Goal: Transaction & Acquisition: Purchase product/service

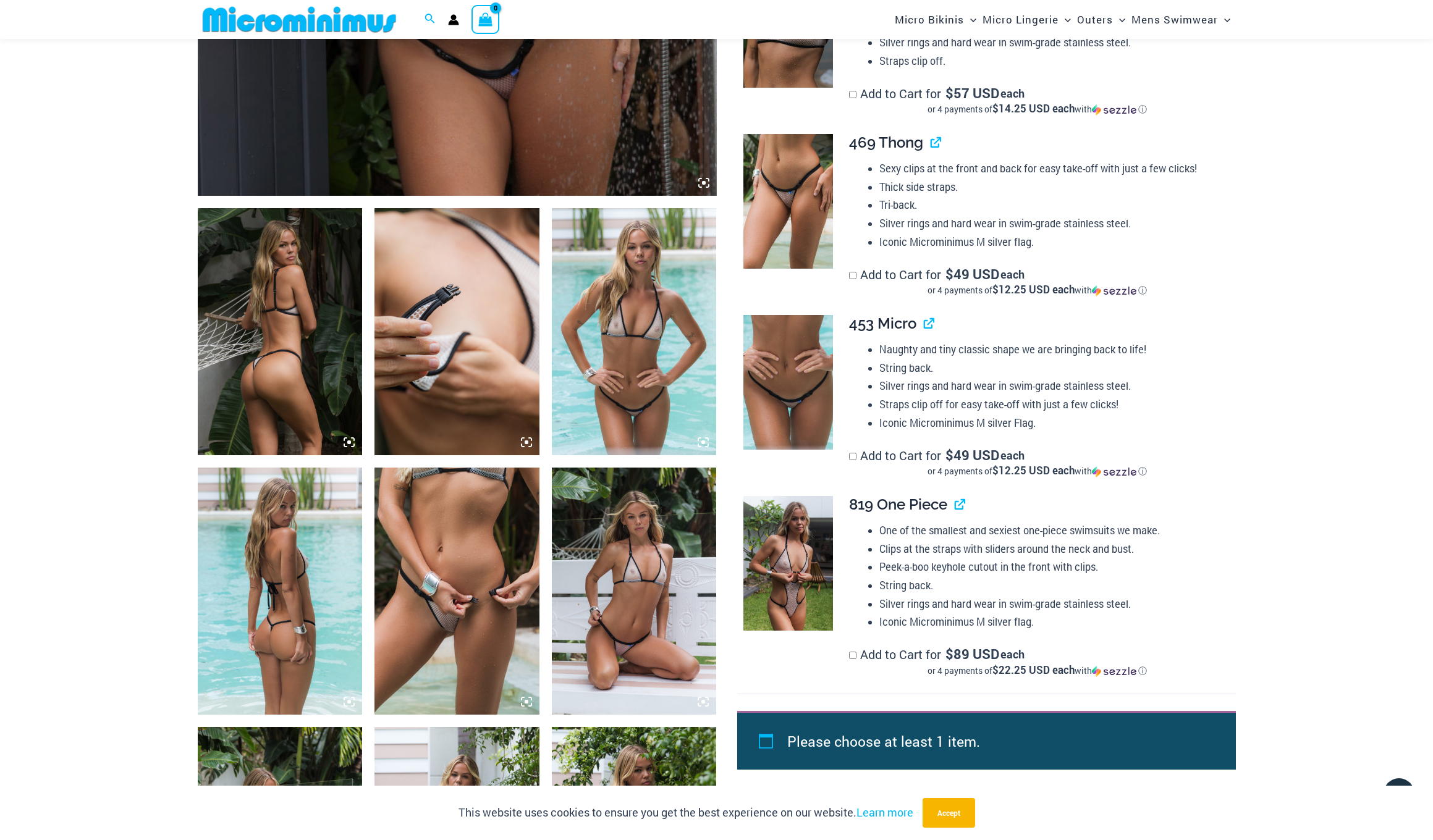
scroll to position [712, 0]
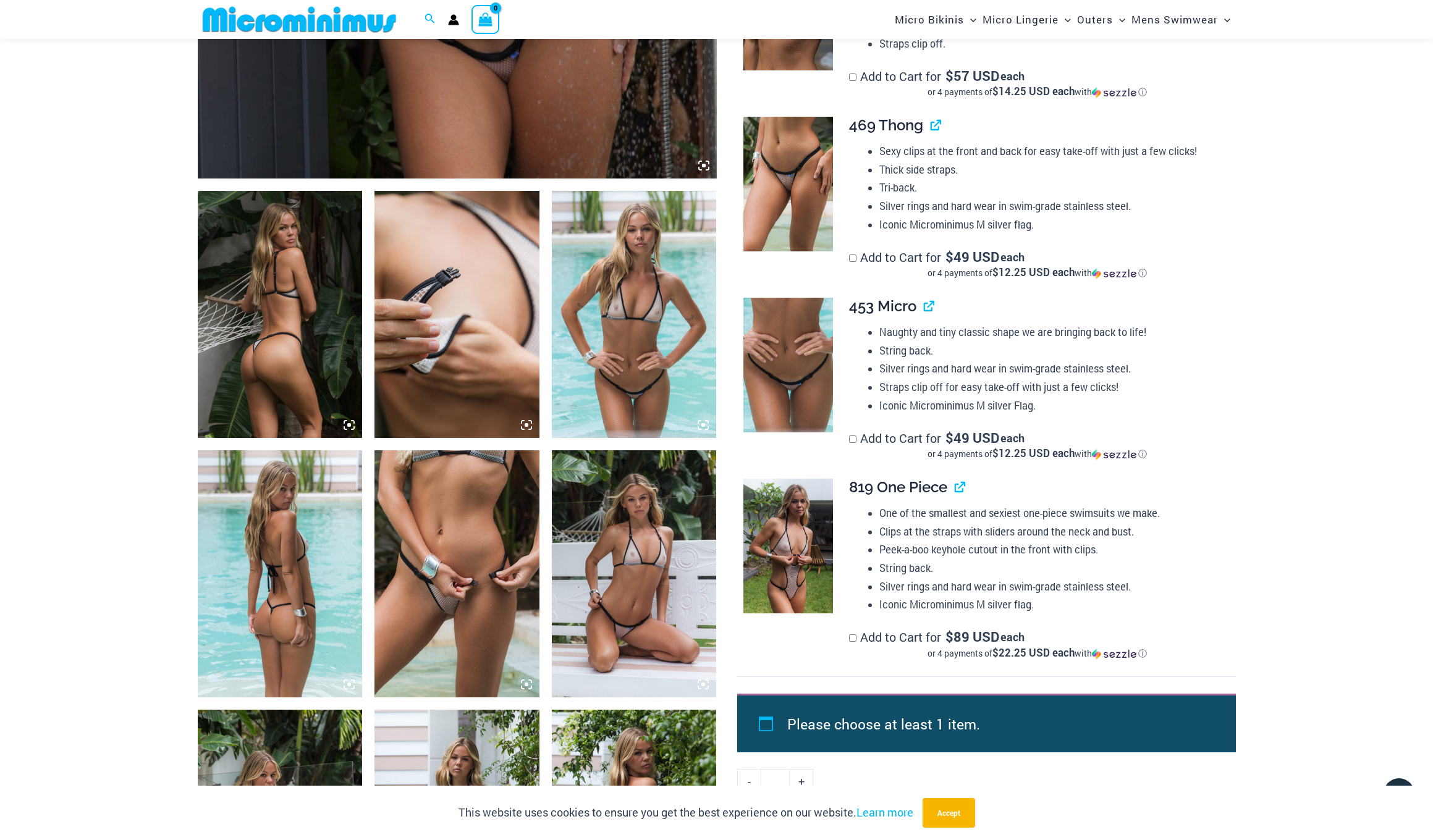
click at [435, 552] on img at bounding box center [457, 573] width 165 height 247
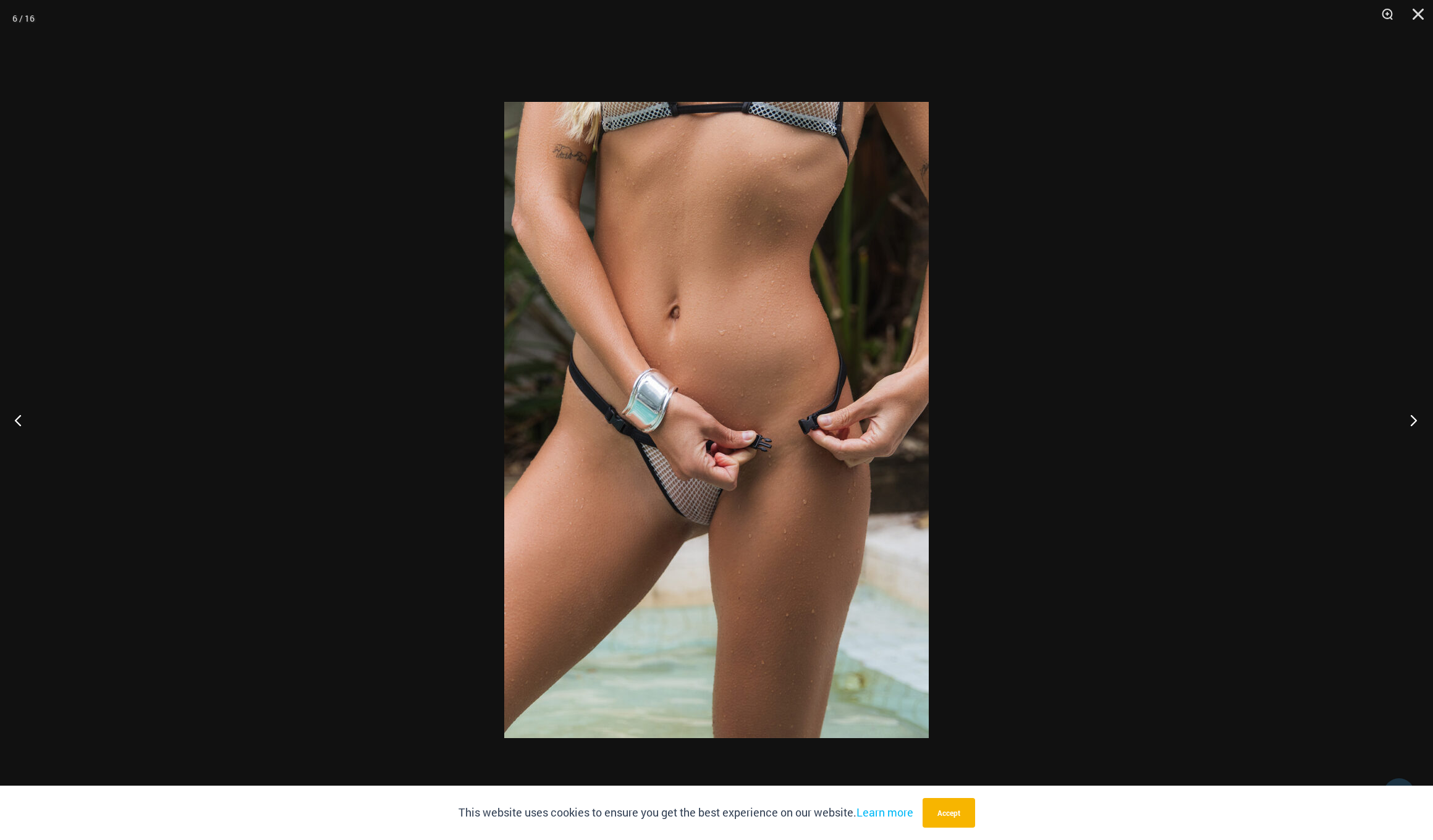
click at [1410, 420] on button "Next" at bounding box center [1410, 420] width 46 height 62
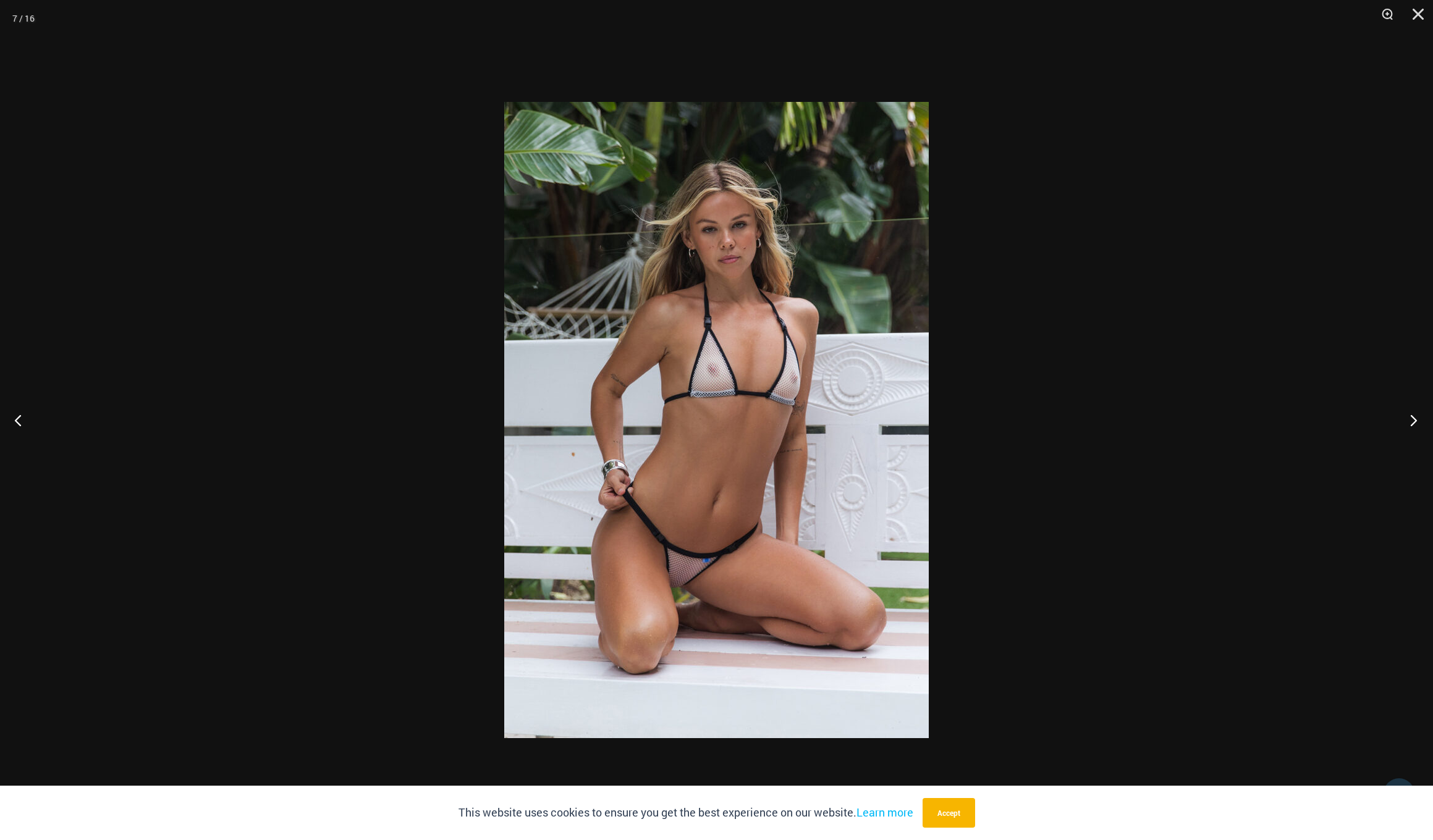
click at [1410, 420] on button "Next" at bounding box center [1410, 420] width 46 height 62
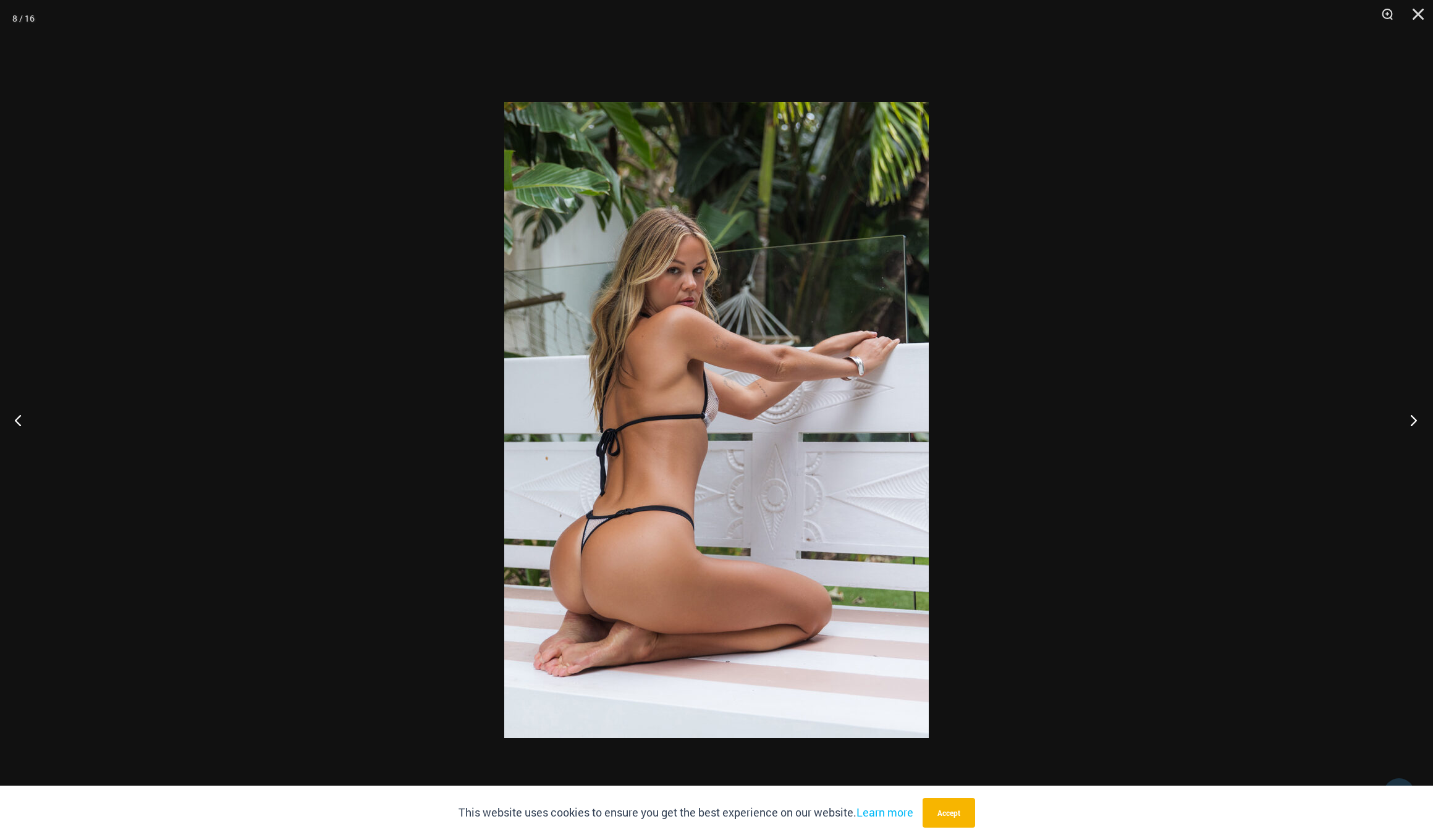
click at [1410, 420] on button "Next" at bounding box center [1410, 420] width 46 height 62
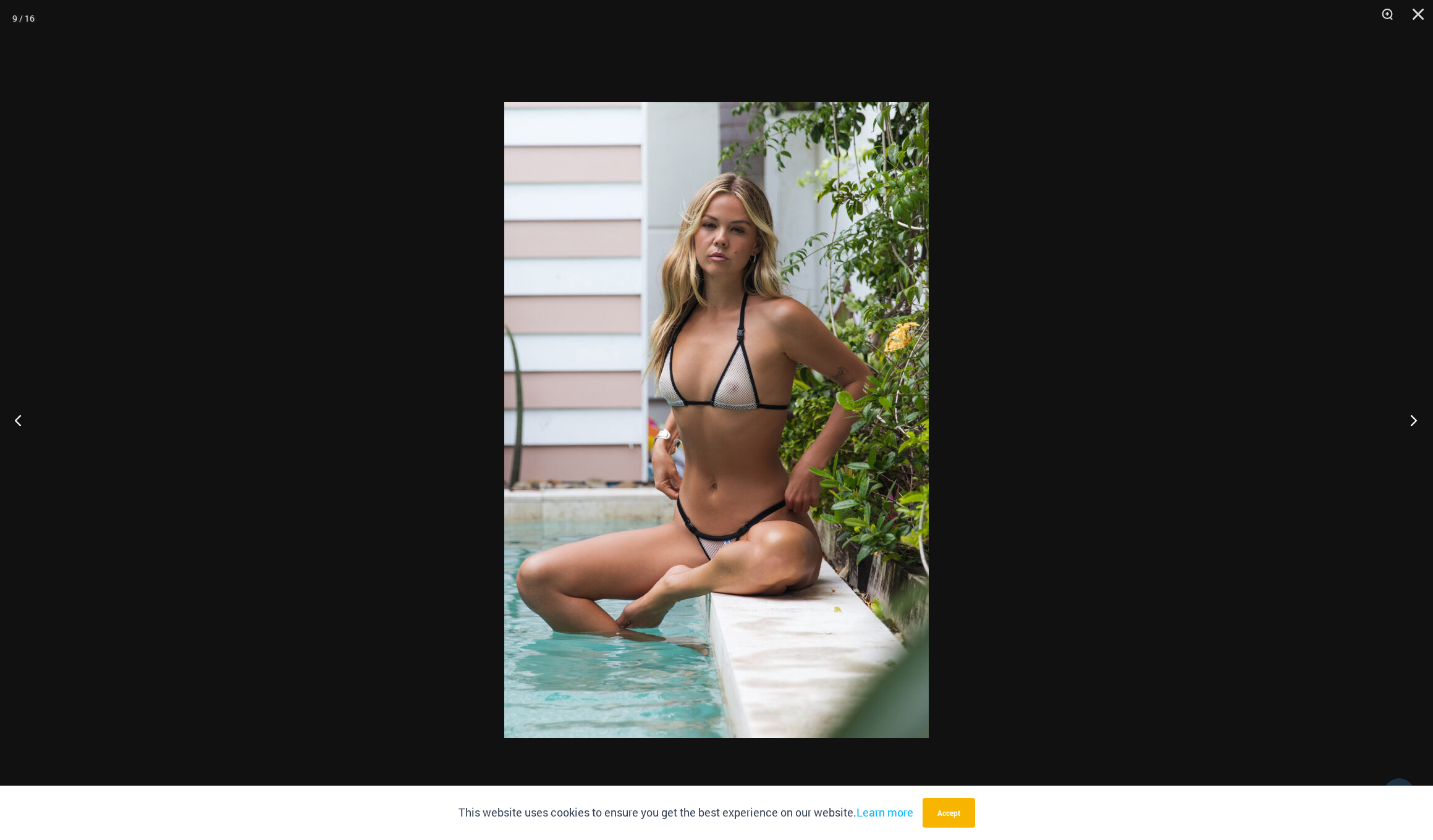
click at [1410, 420] on button "Next" at bounding box center [1410, 420] width 46 height 62
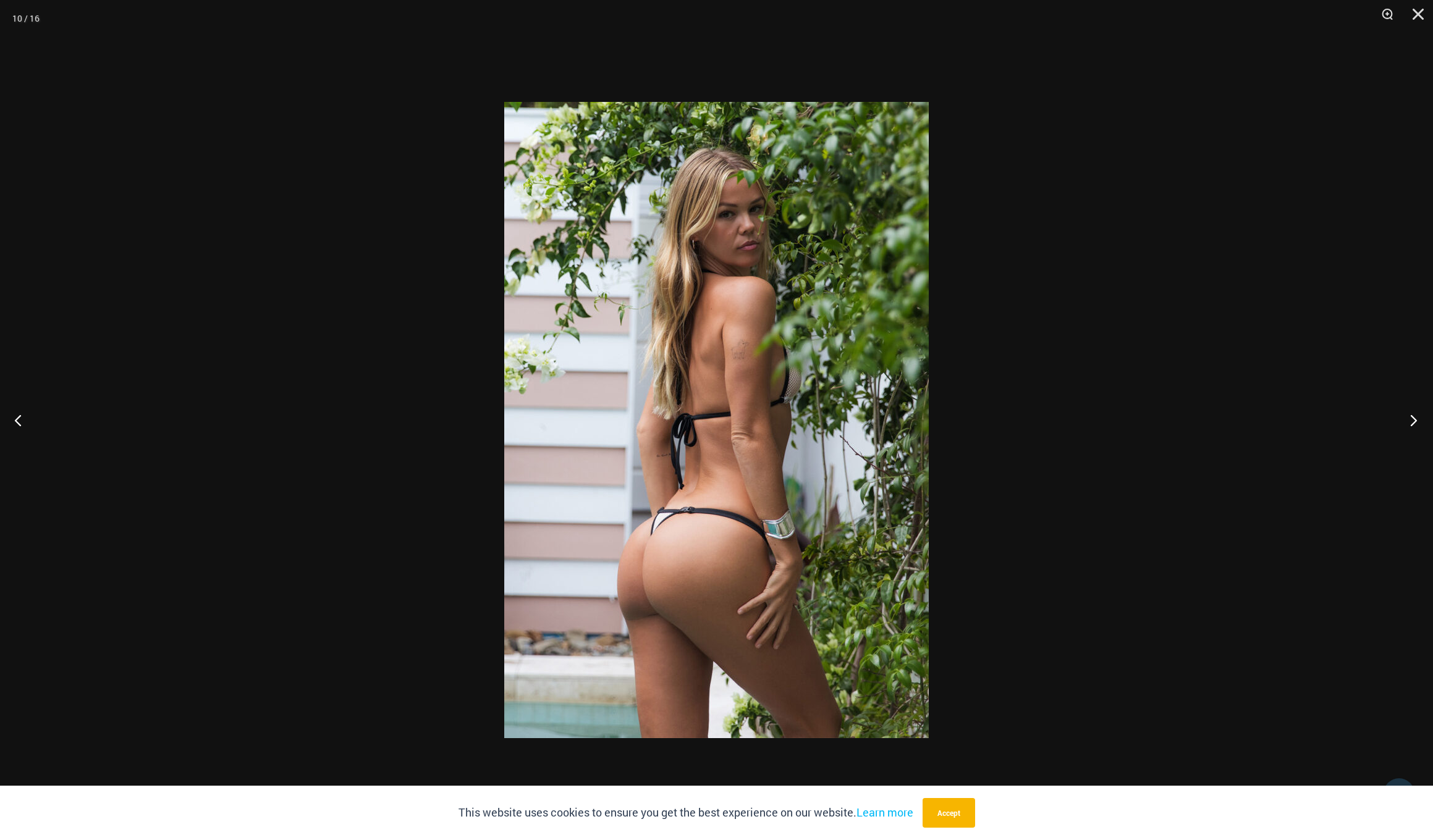
click at [1410, 420] on button "Next" at bounding box center [1410, 420] width 46 height 62
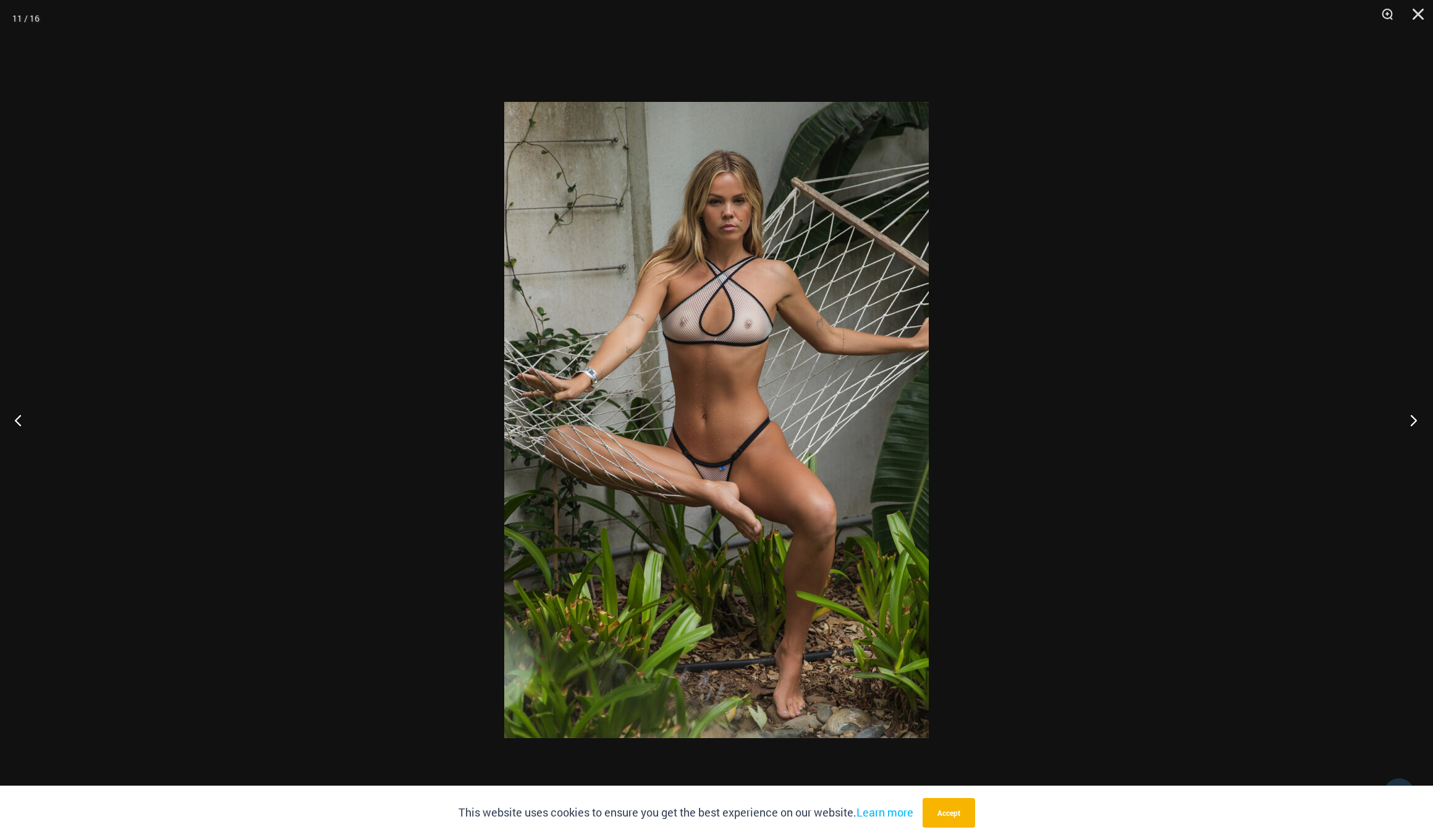
click at [1410, 420] on button "Next" at bounding box center [1410, 420] width 46 height 62
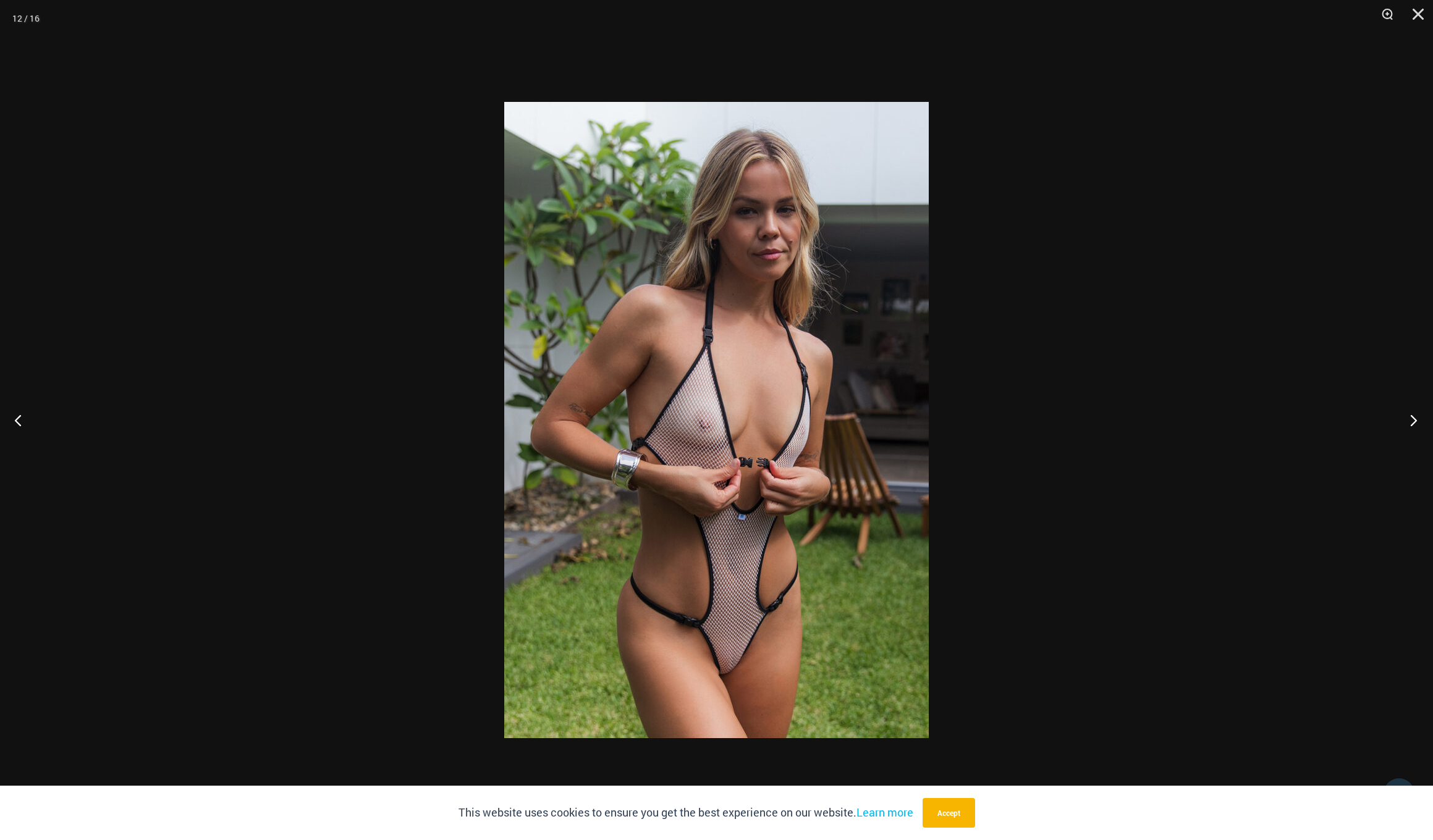
click at [1410, 420] on button "Next" at bounding box center [1410, 420] width 46 height 62
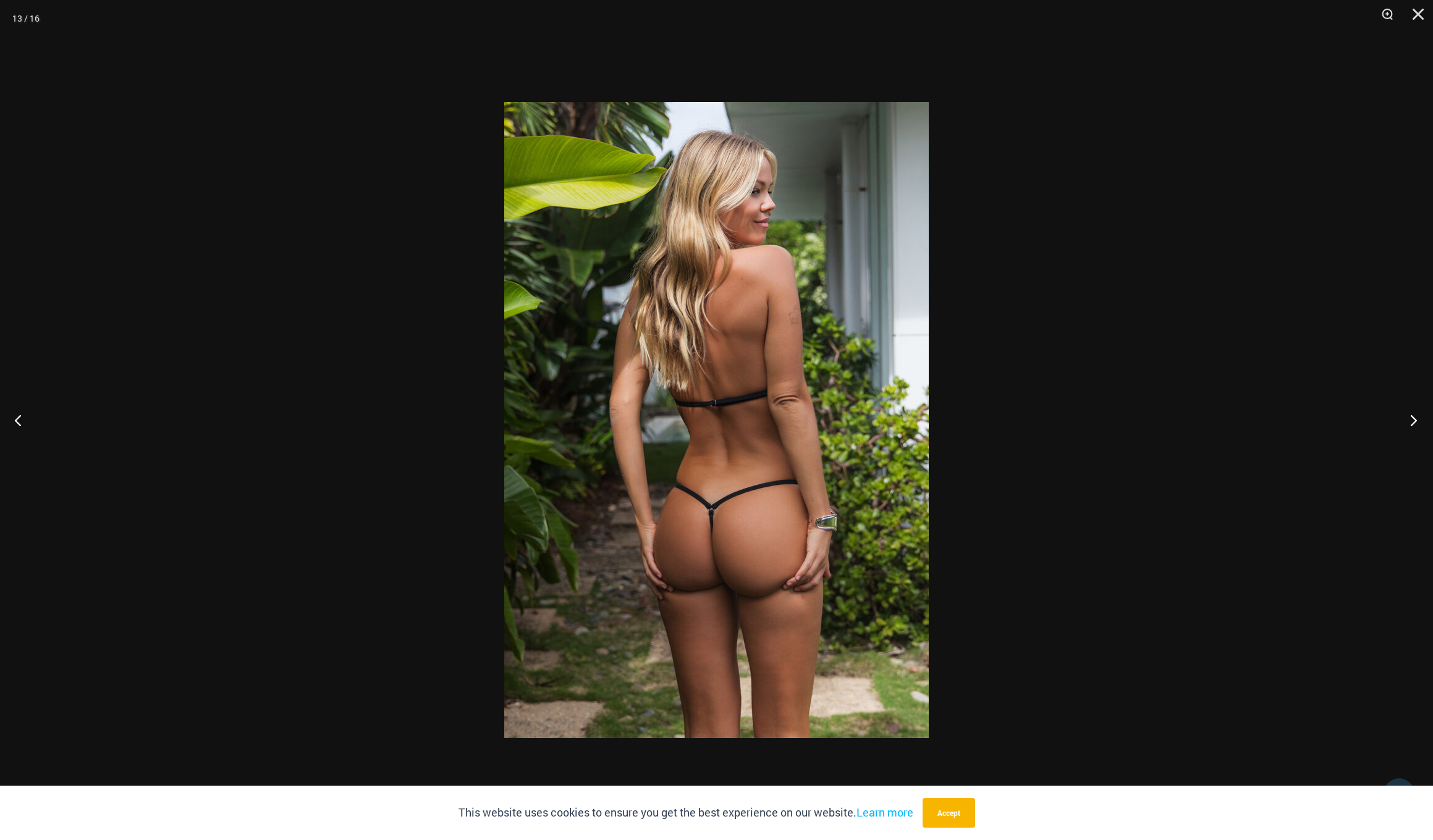
click at [1410, 420] on button "Next" at bounding box center [1410, 420] width 46 height 62
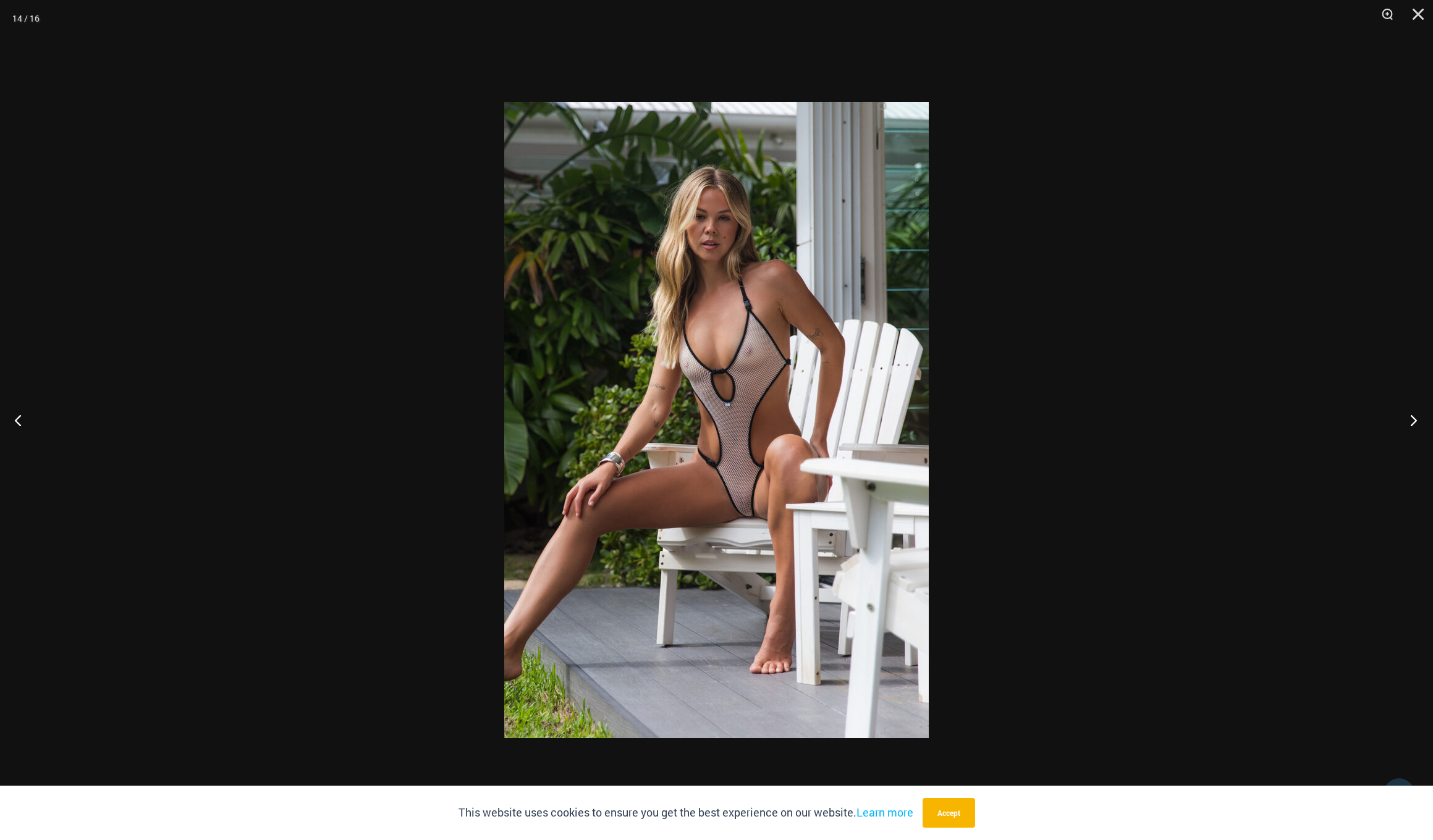
click at [1410, 420] on button "Next" at bounding box center [1410, 420] width 46 height 62
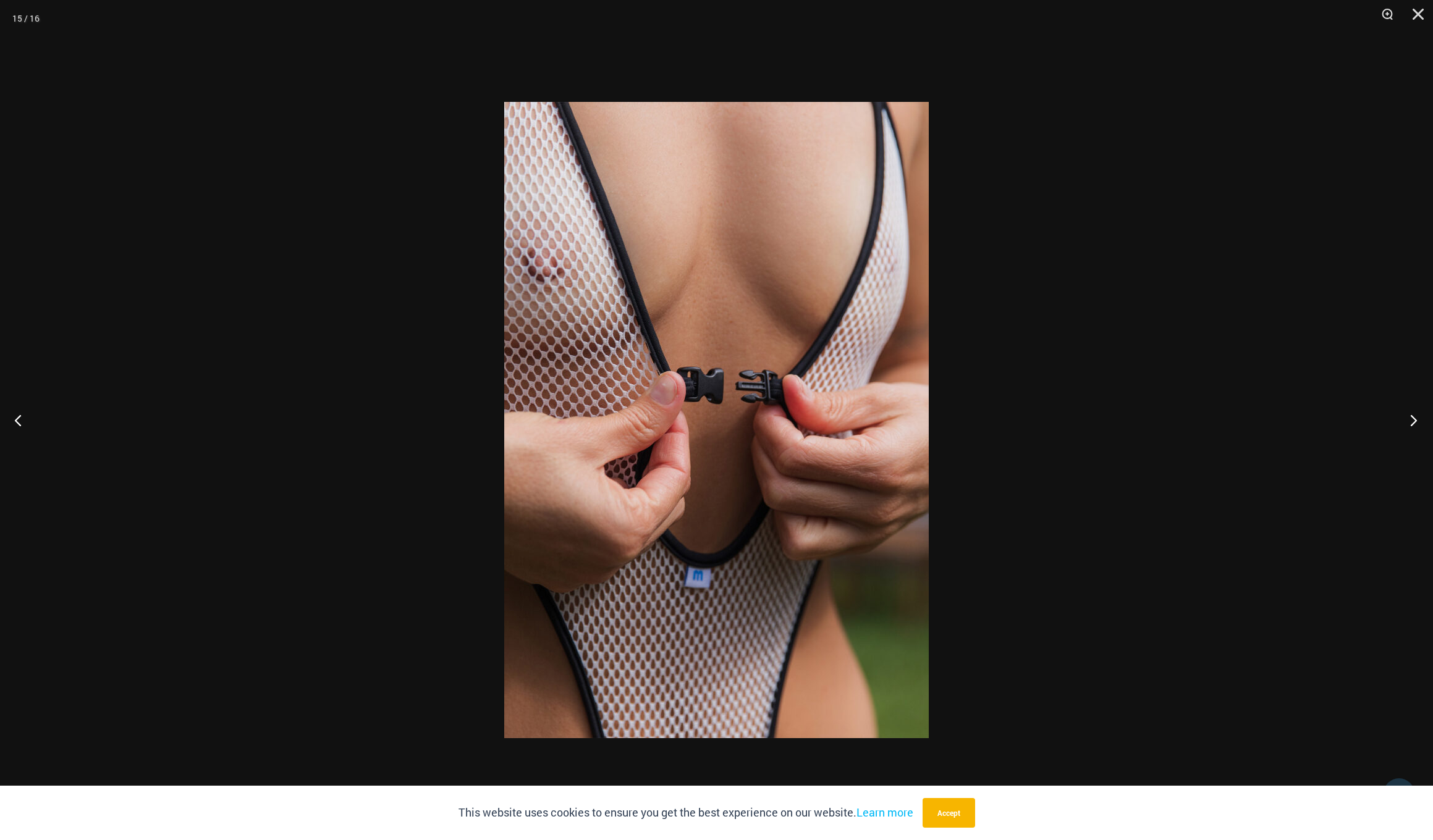
click at [1410, 420] on button "Next" at bounding box center [1410, 420] width 46 height 62
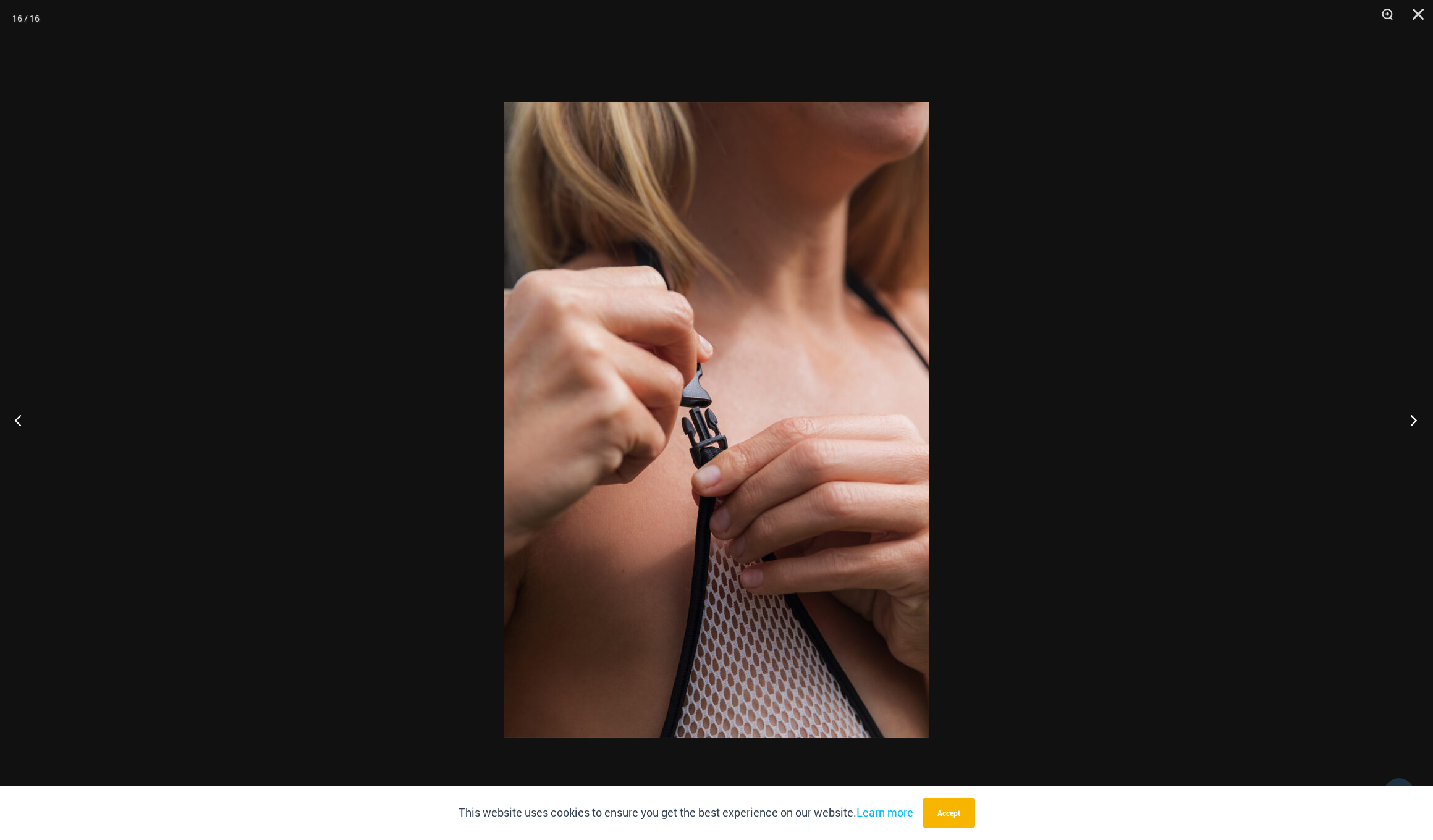
click at [1410, 420] on button "Next" at bounding box center [1410, 420] width 46 height 62
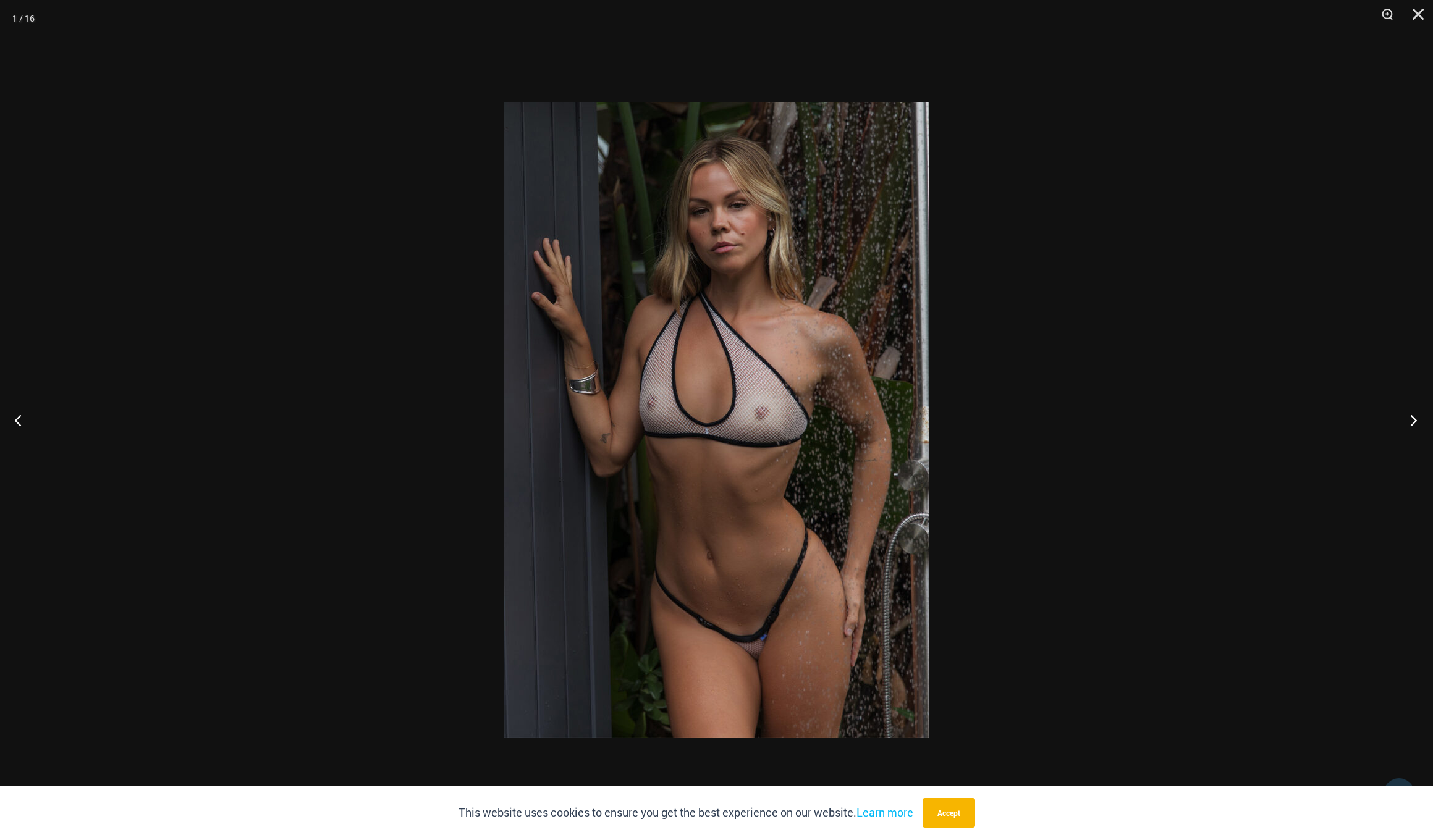
click at [1410, 420] on button "Next" at bounding box center [1410, 420] width 46 height 62
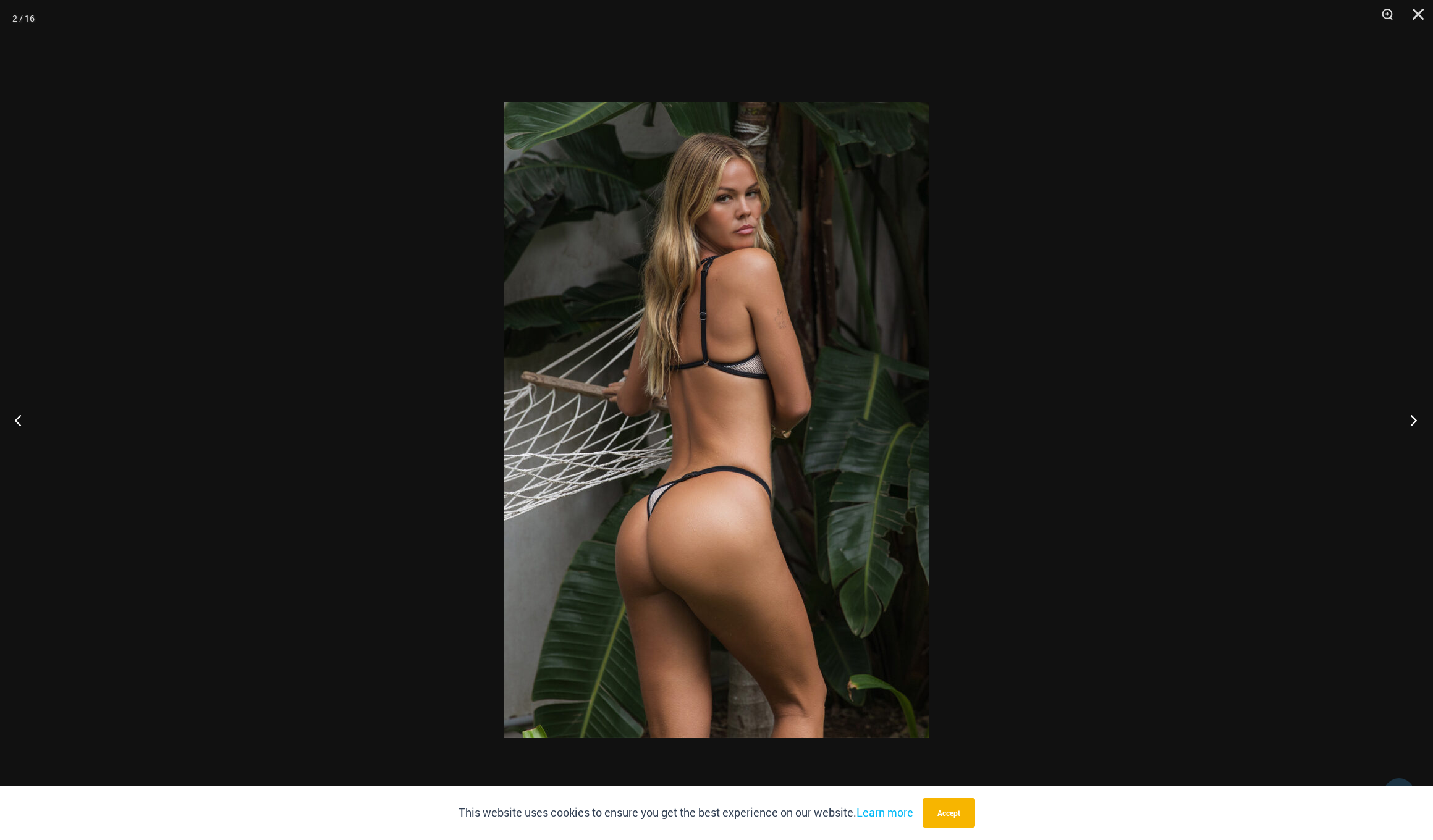
click at [1410, 420] on button "Next" at bounding box center [1410, 420] width 46 height 62
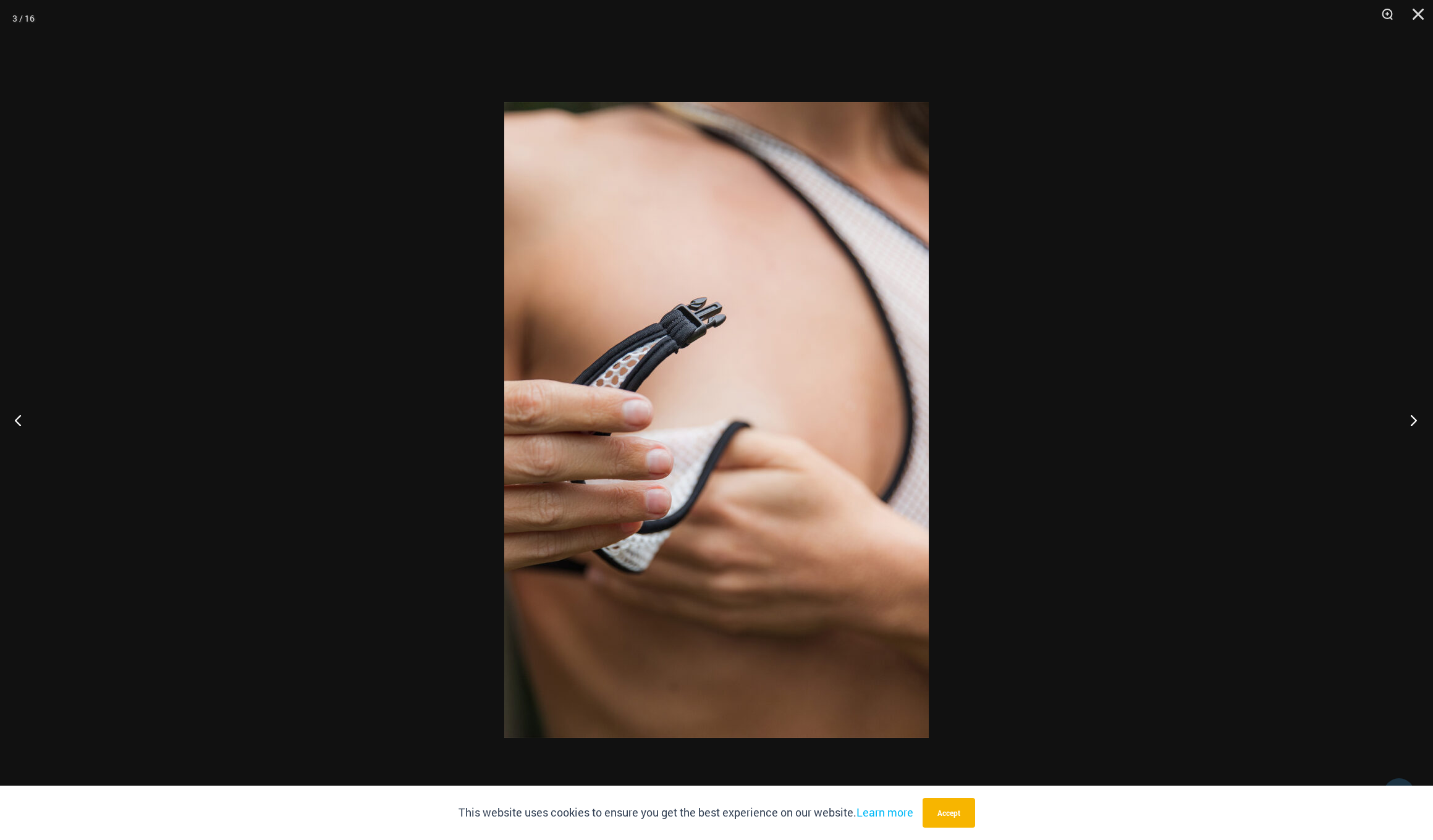
click at [1410, 420] on button "Next" at bounding box center [1410, 420] width 46 height 62
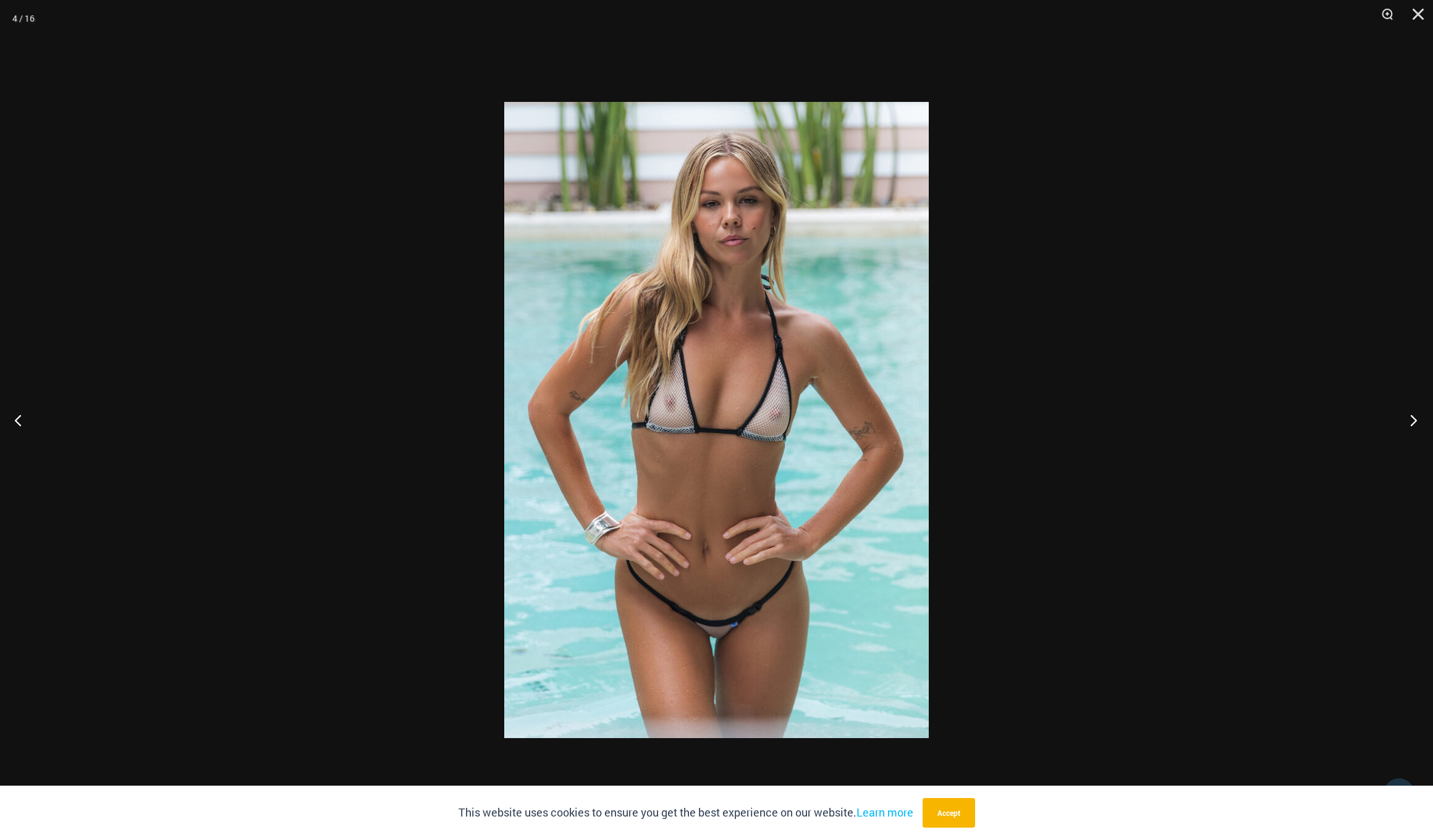
click at [1410, 420] on button "Next" at bounding box center [1410, 420] width 46 height 62
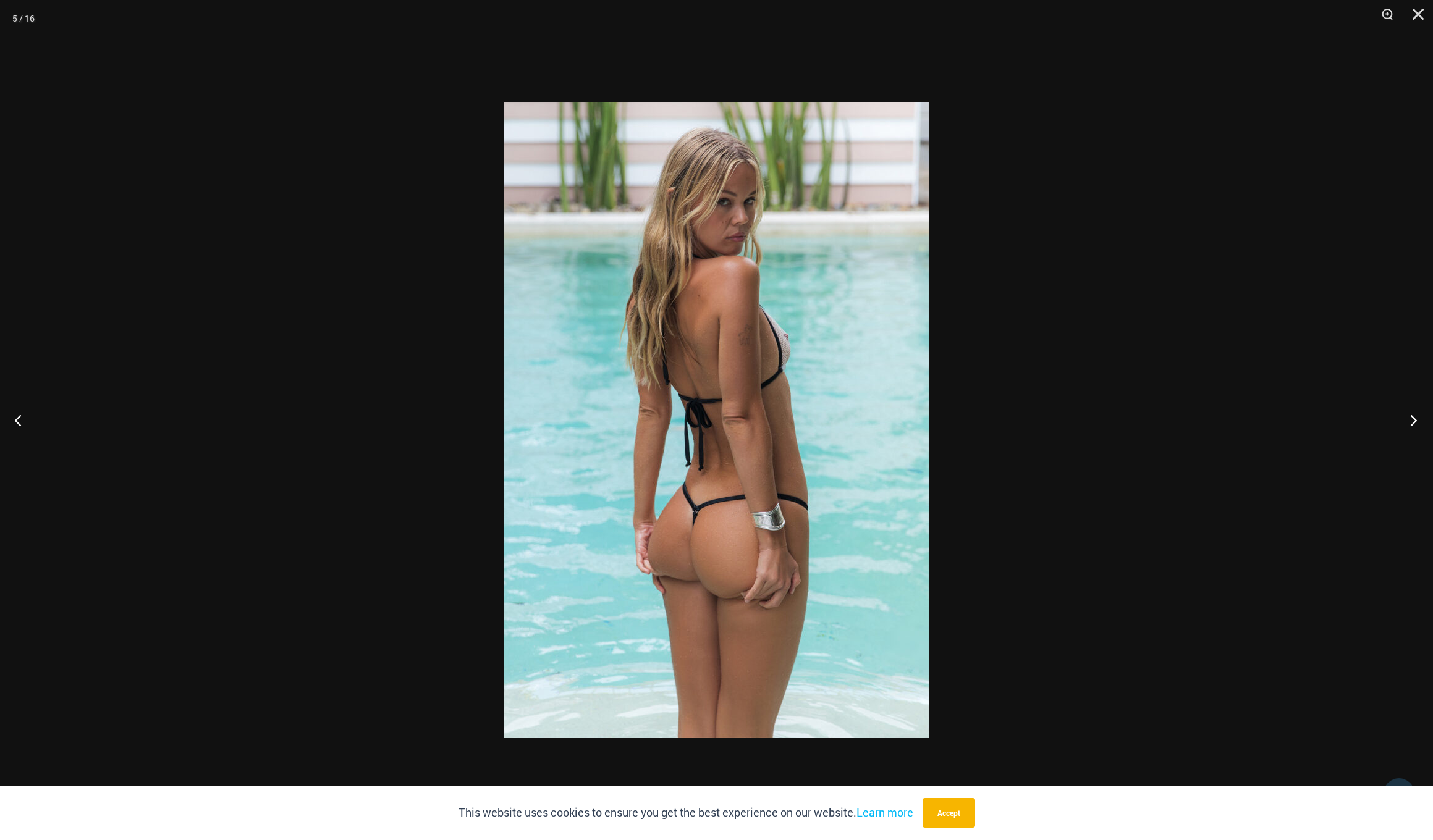
click at [1410, 420] on button "Next" at bounding box center [1410, 420] width 46 height 62
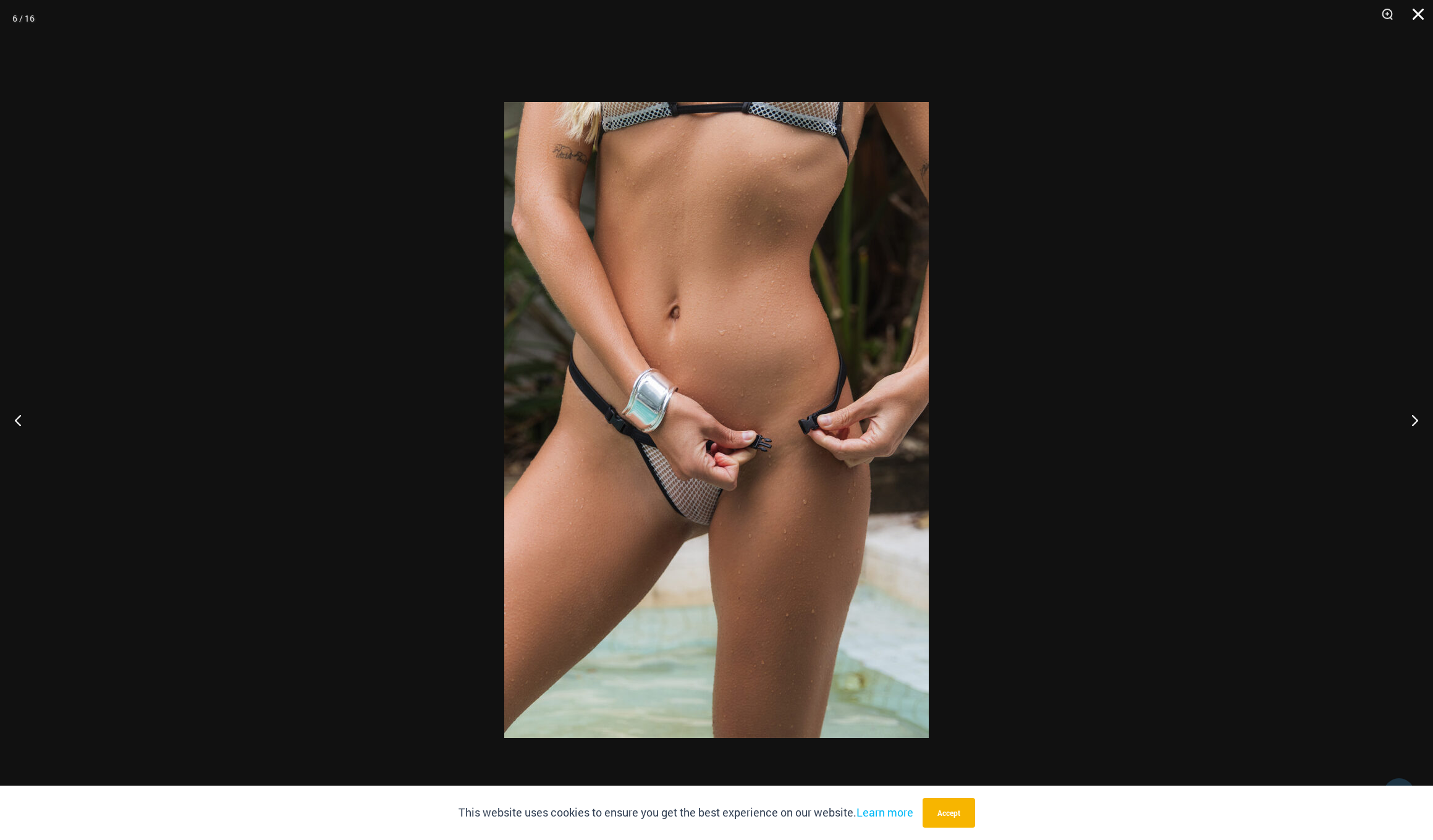
click at [1417, 16] on button "Close" at bounding box center [1414, 18] width 31 height 37
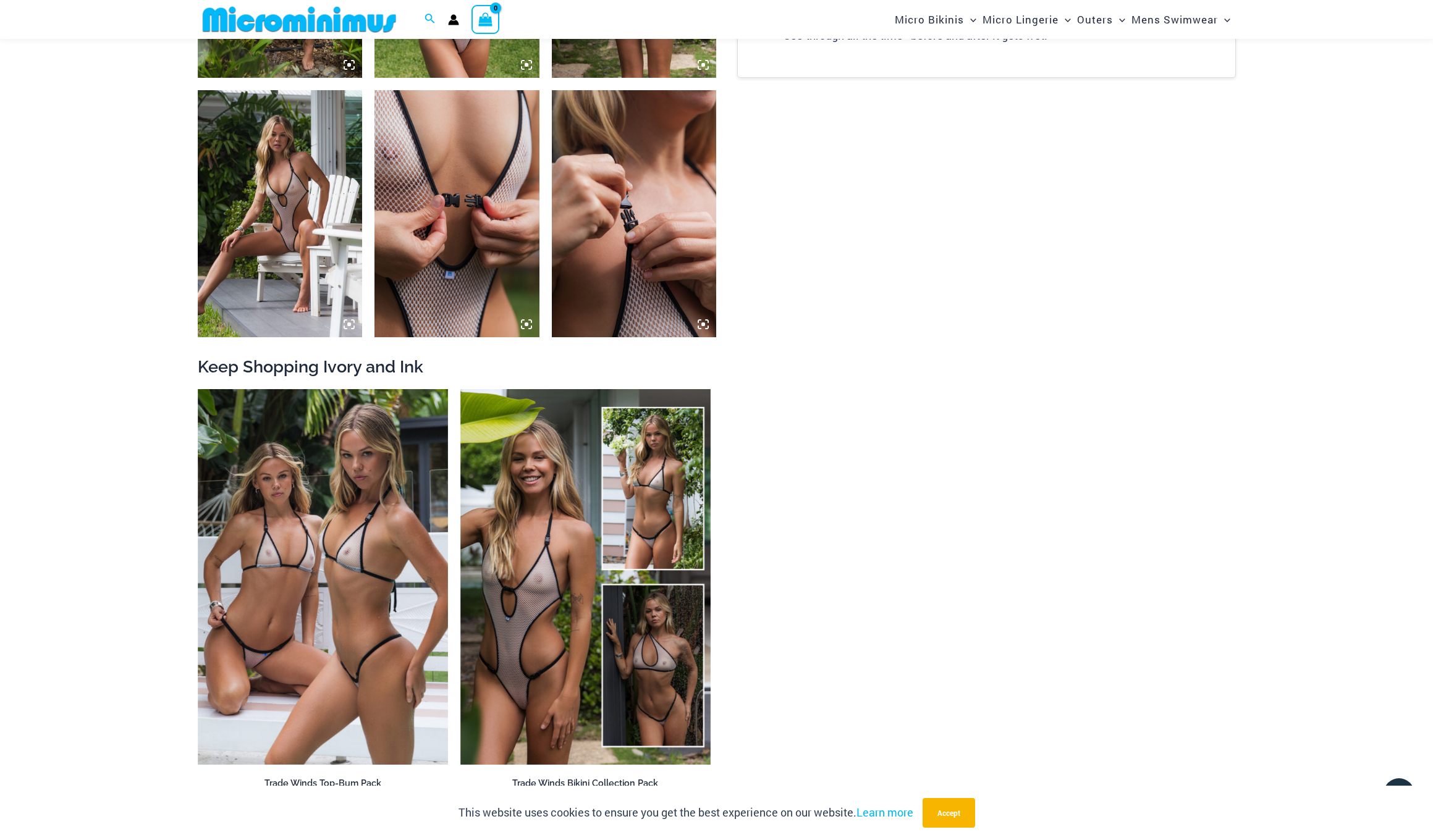
scroll to position [1855, 0]
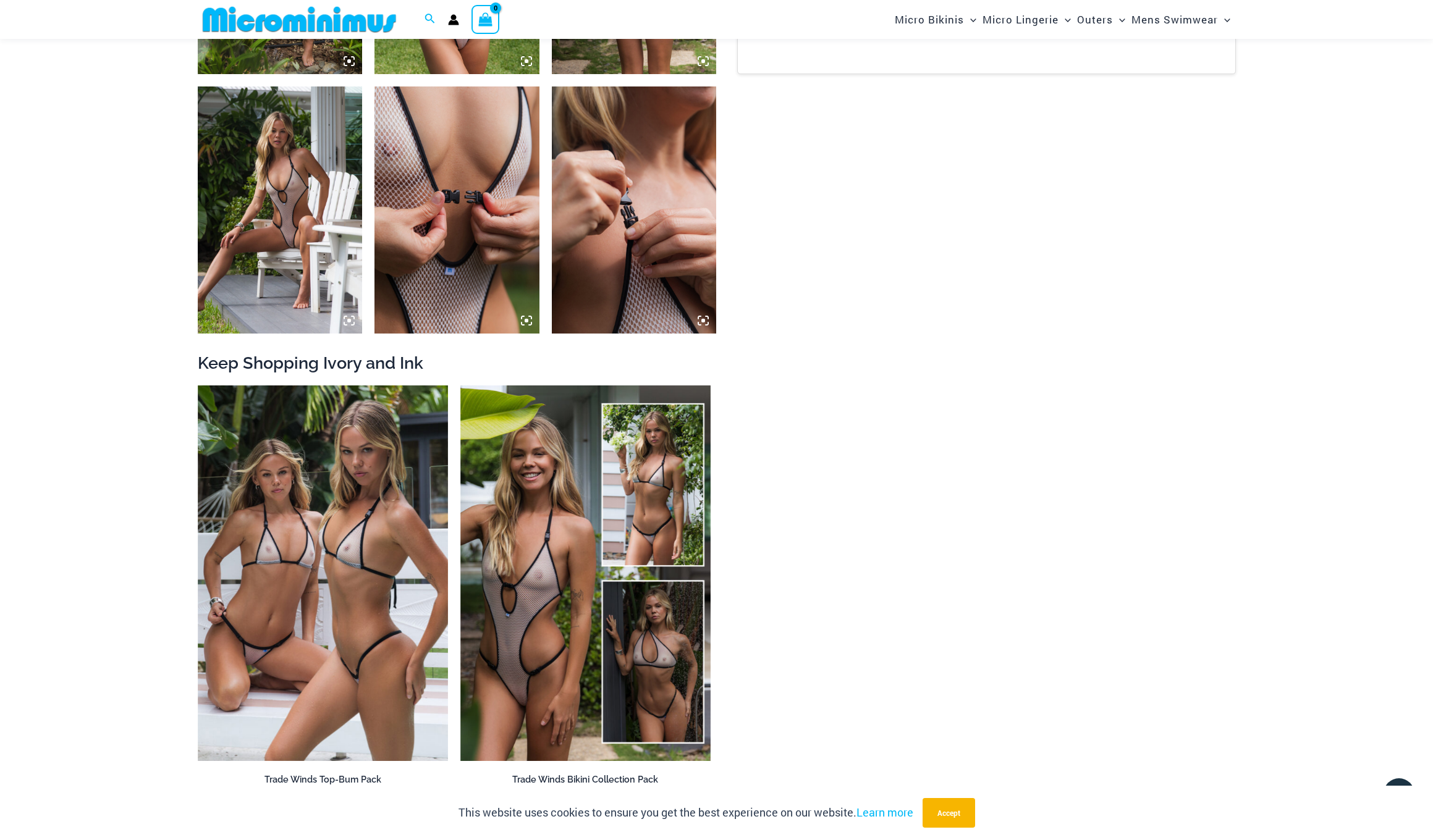
click at [428, 206] on img at bounding box center [457, 209] width 165 height 247
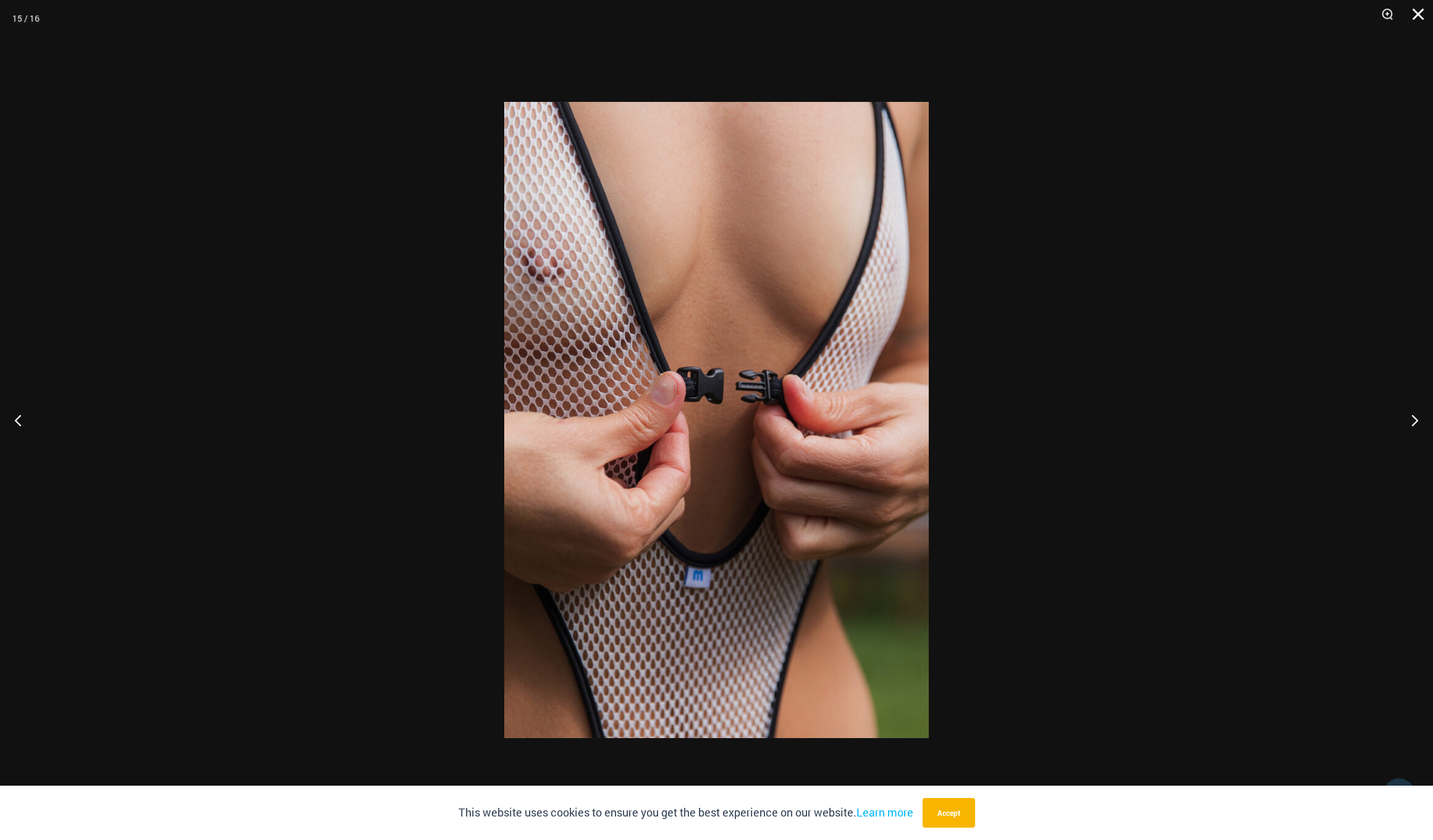
click at [1421, 17] on button "Close" at bounding box center [1414, 18] width 31 height 37
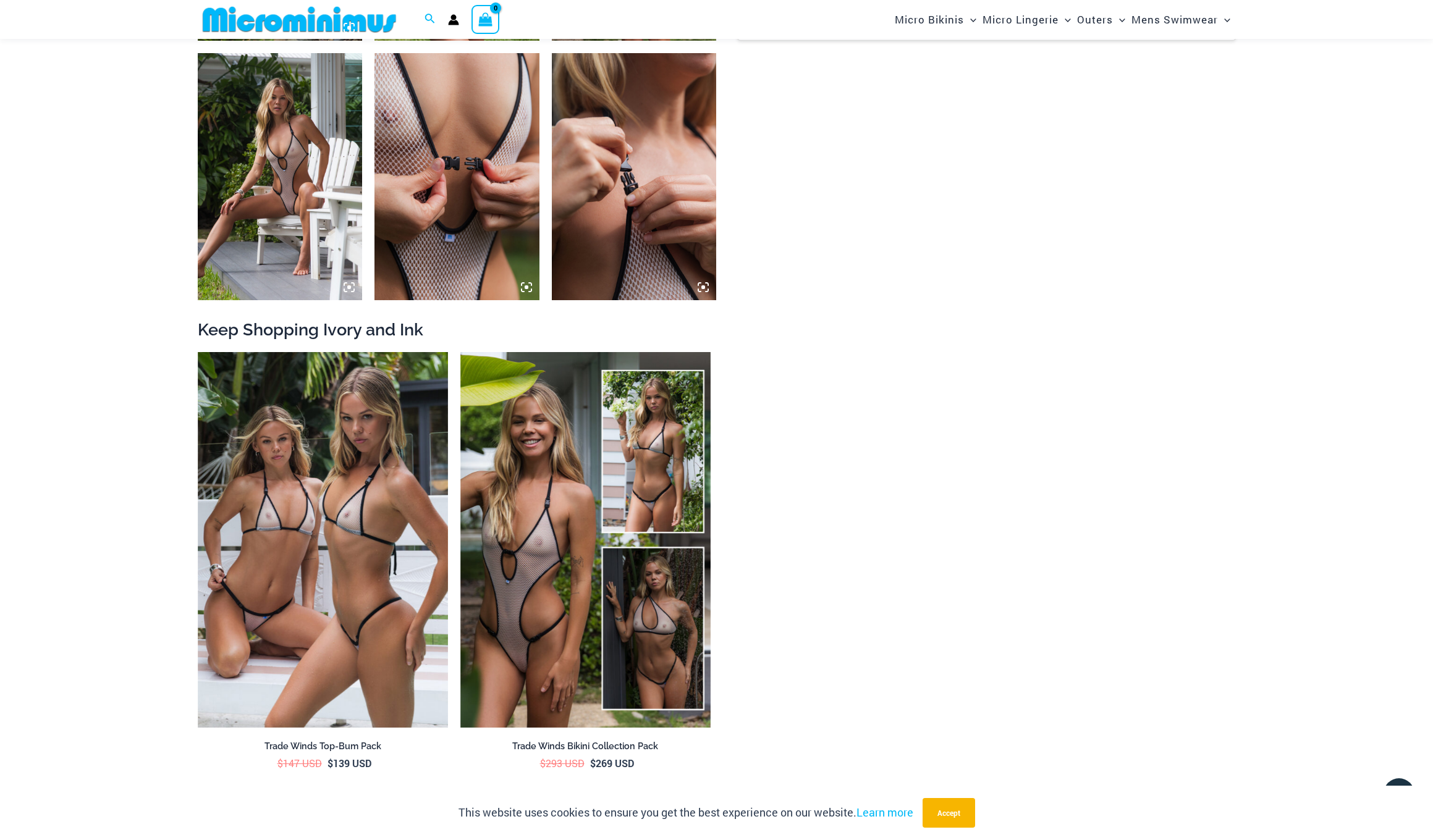
scroll to position [1888, 0]
click at [645, 254] on img at bounding box center [634, 176] width 165 height 247
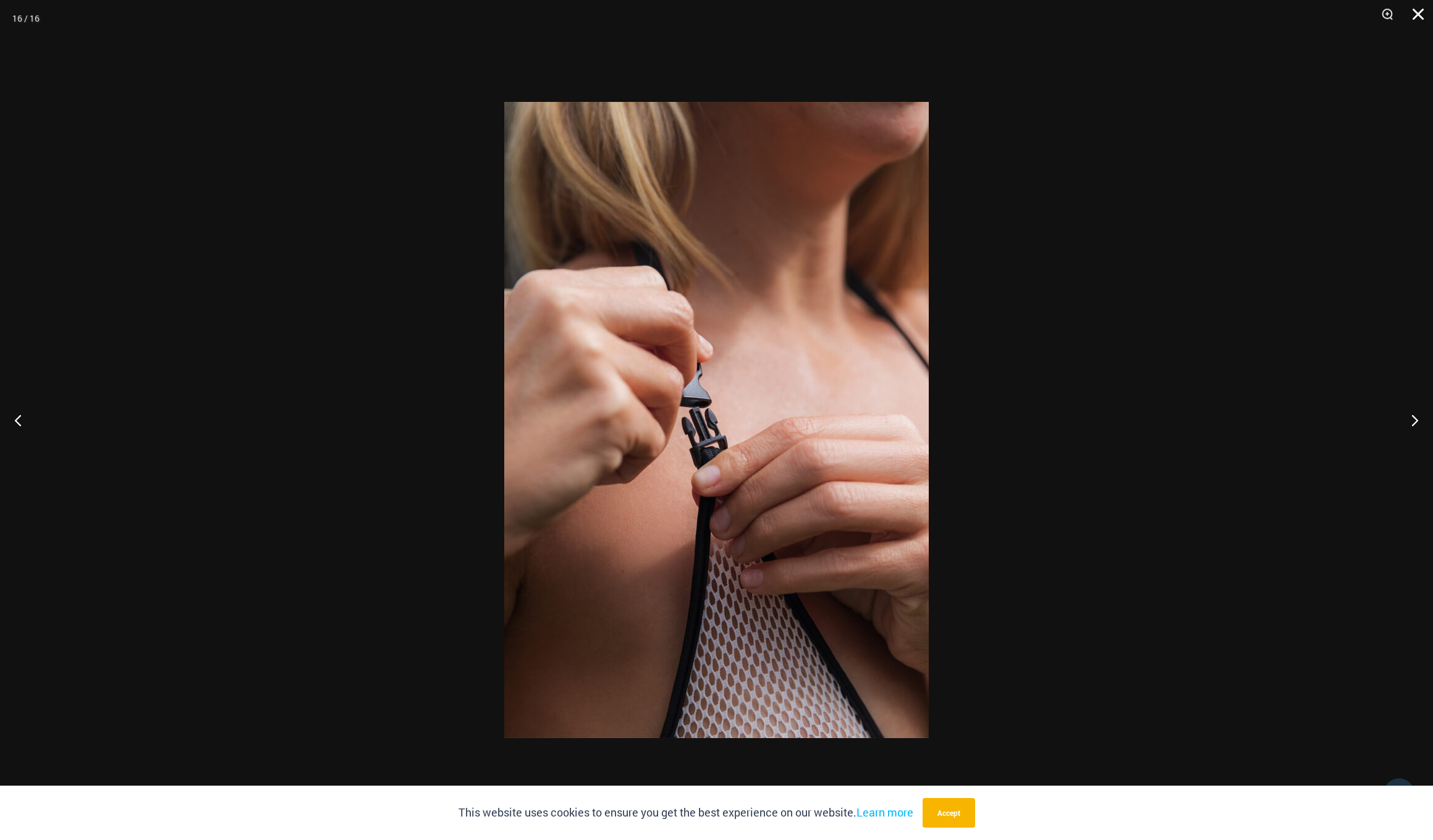
click at [1416, 17] on button "Close" at bounding box center [1414, 18] width 31 height 37
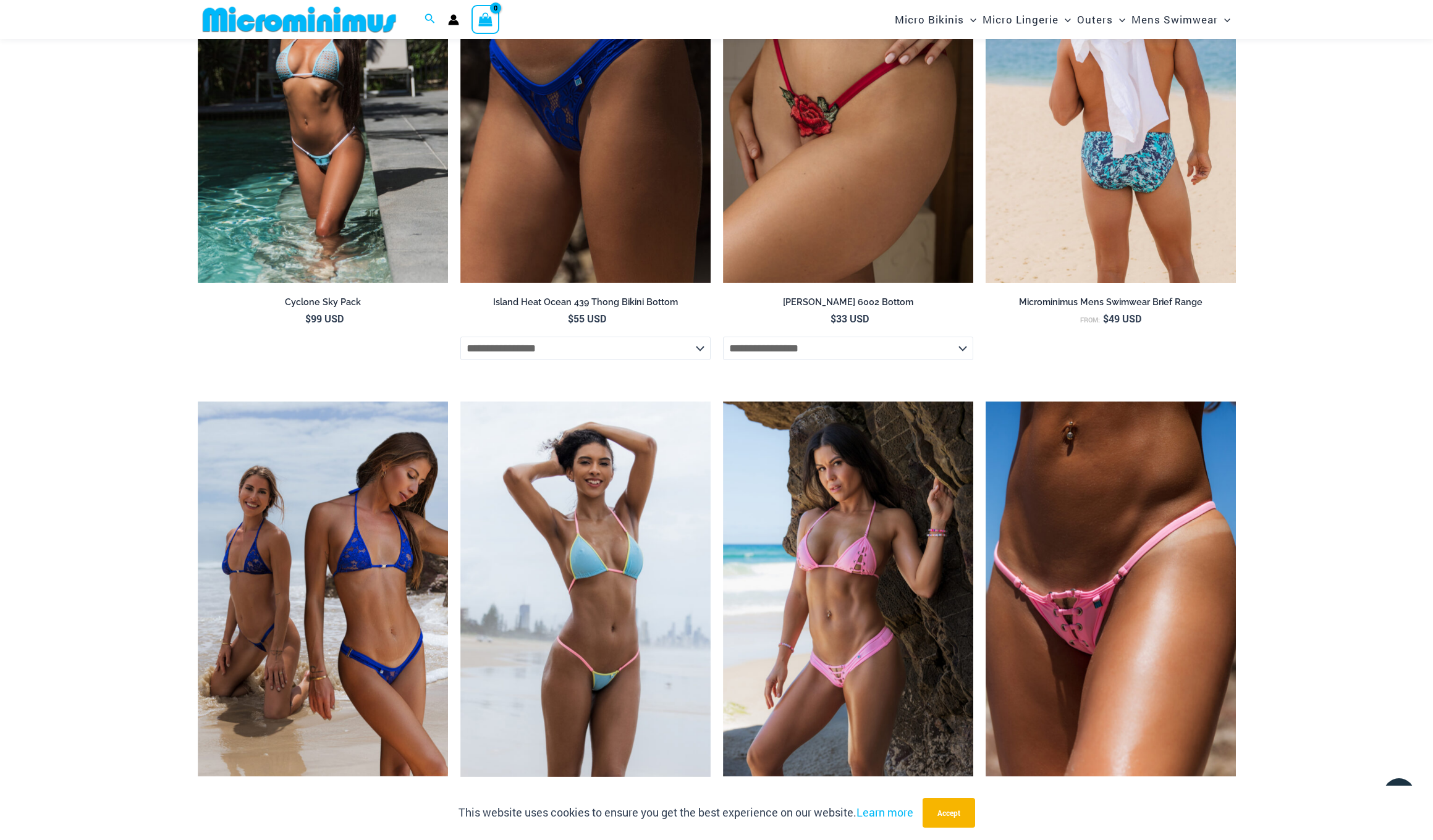
scroll to position [2875, 0]
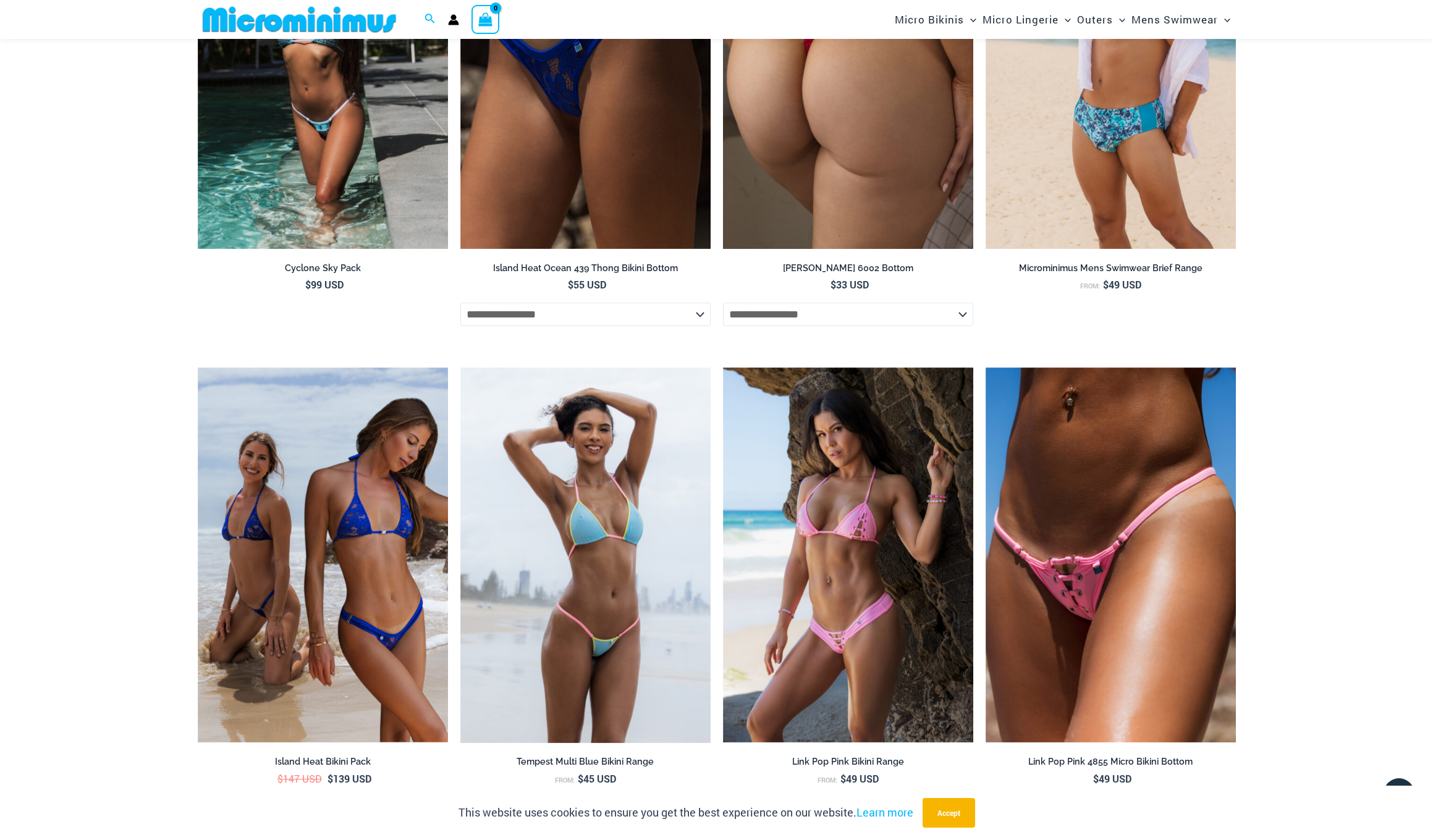
click at [835, 197] on img at bounding box center [848, 62] width 250 height 376
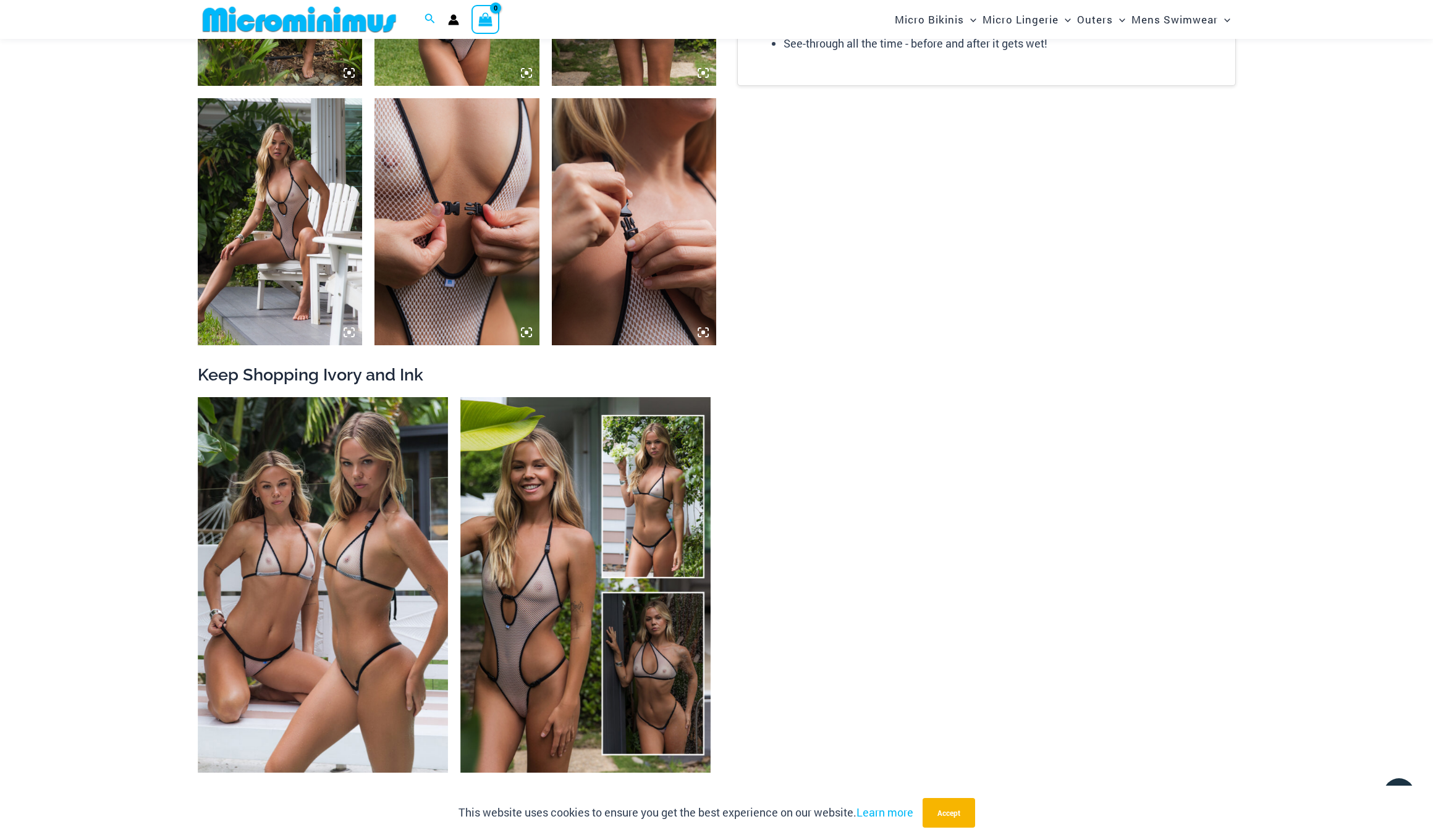
scroll to position [1839, 0]
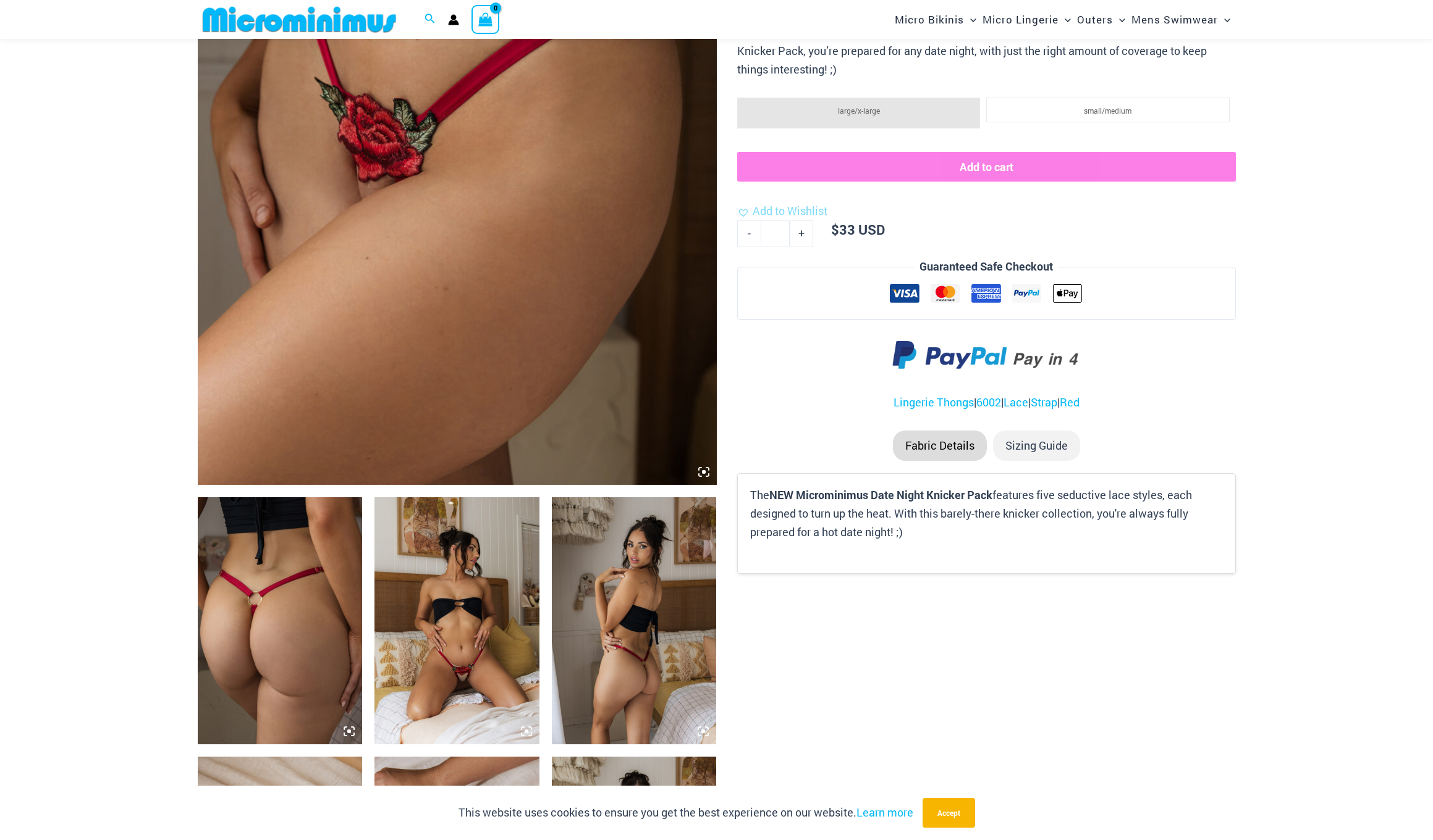
scroll to position [413, 0]
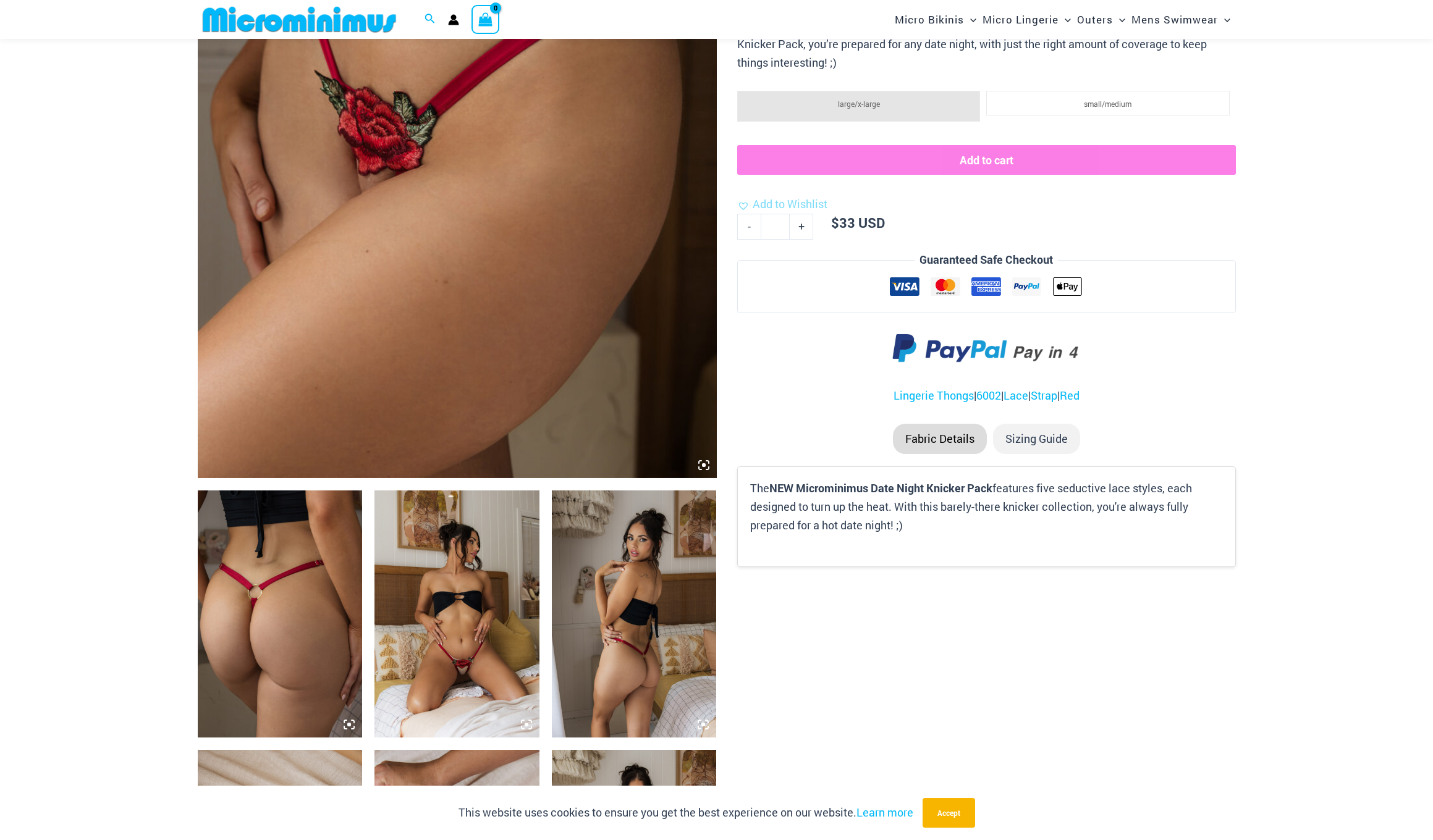
click at [483, 686] on img at bounding box center [457, 613] width 165 height 247
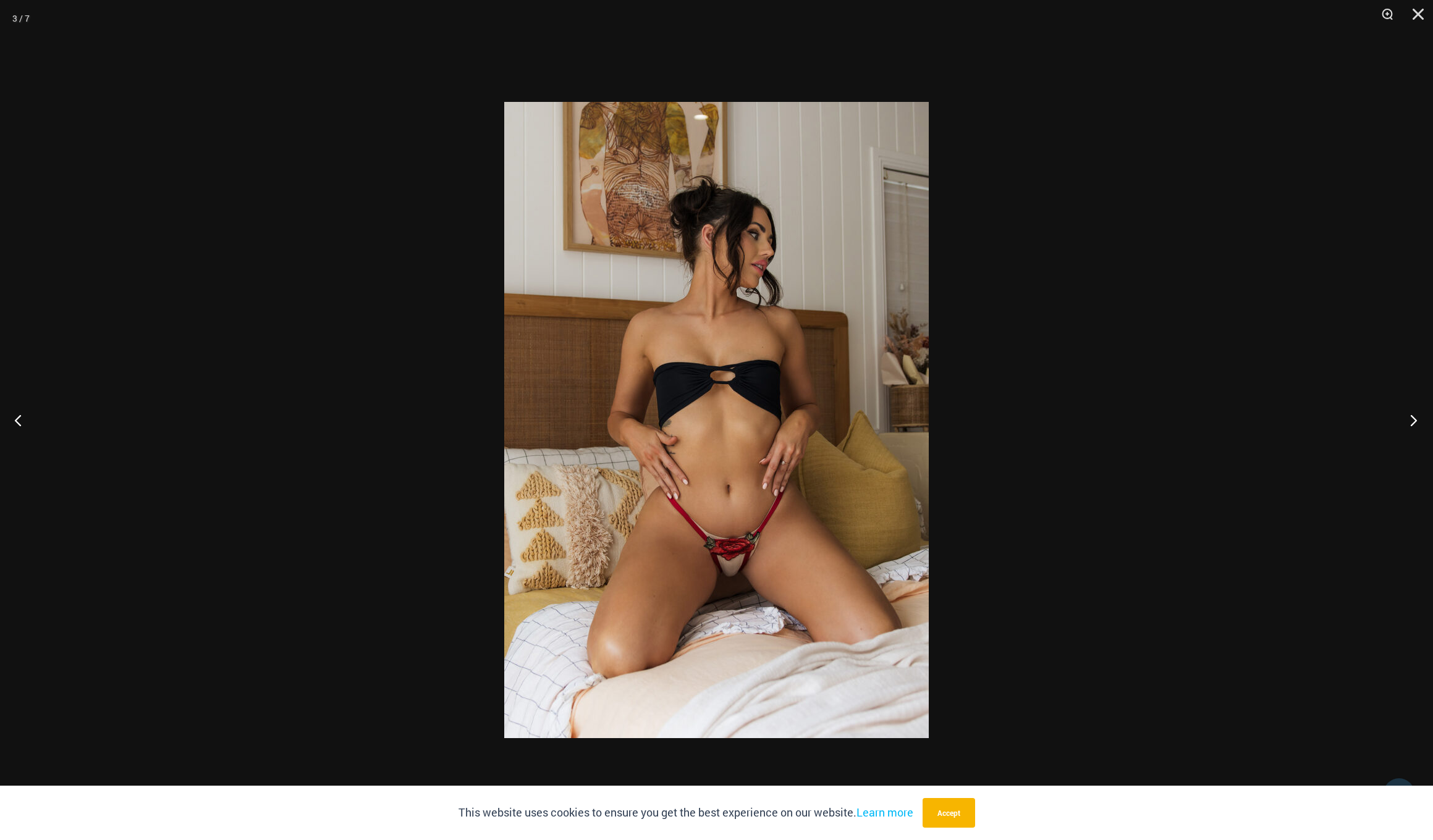
click at [1416, 422] on button "Next" at bounding box center [1410, 420] width 46 height 62
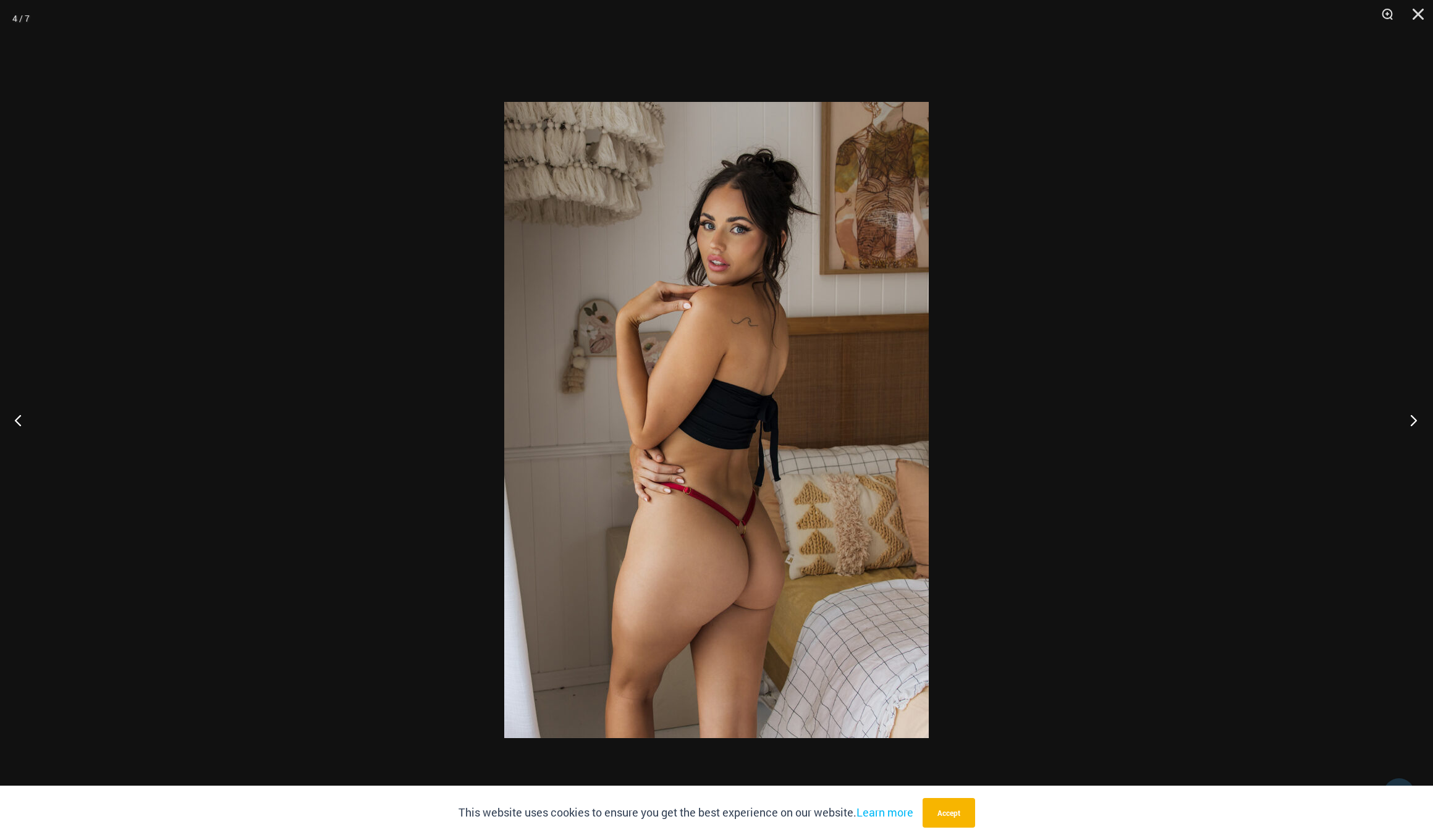
click at [1416, 422] on button "Next" at bounding box center [1410, 420] width 46 height 62
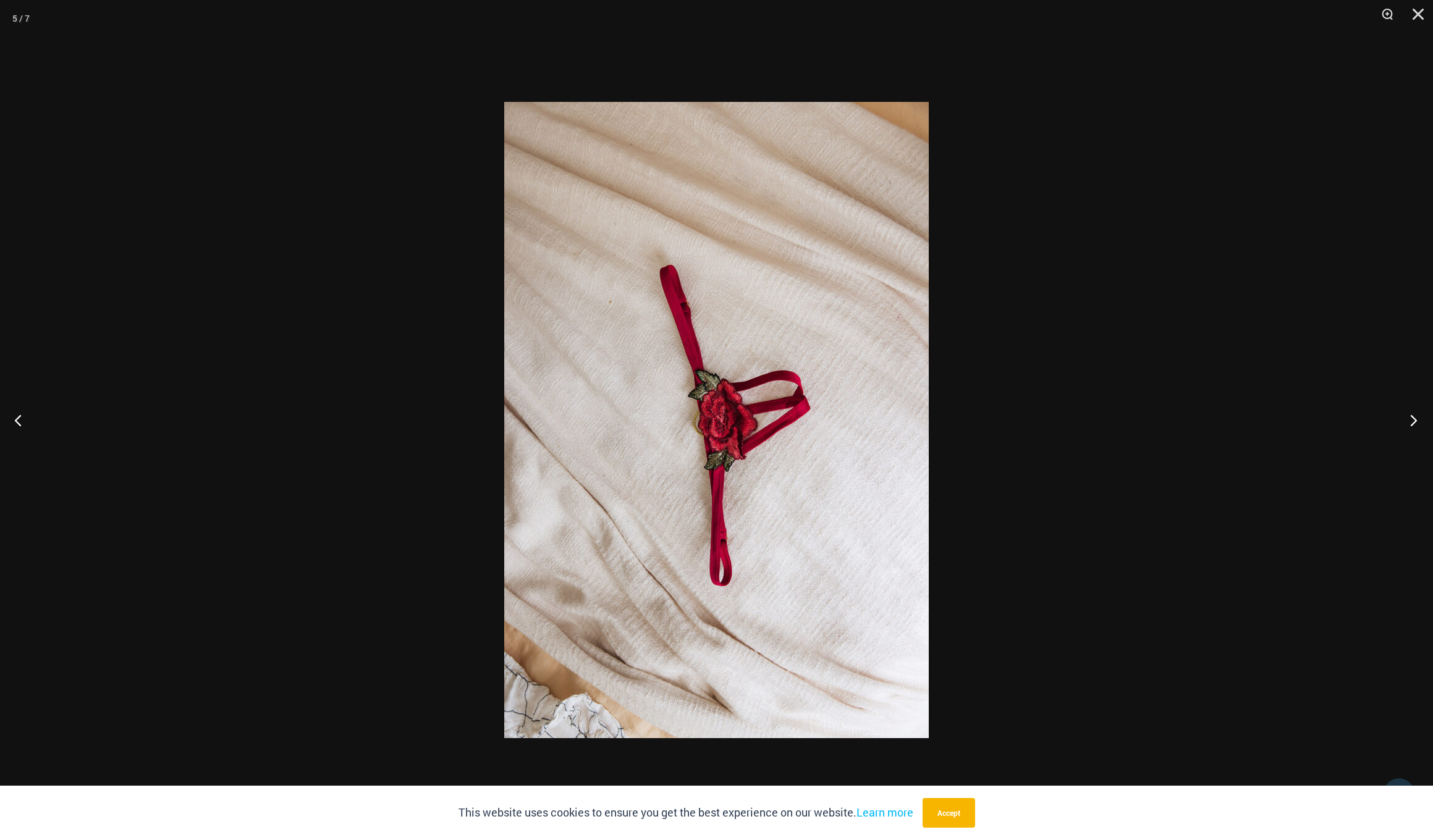
click at [1416, 422] on button "Next" at bounding box center [1410, 420] width 46 height 62
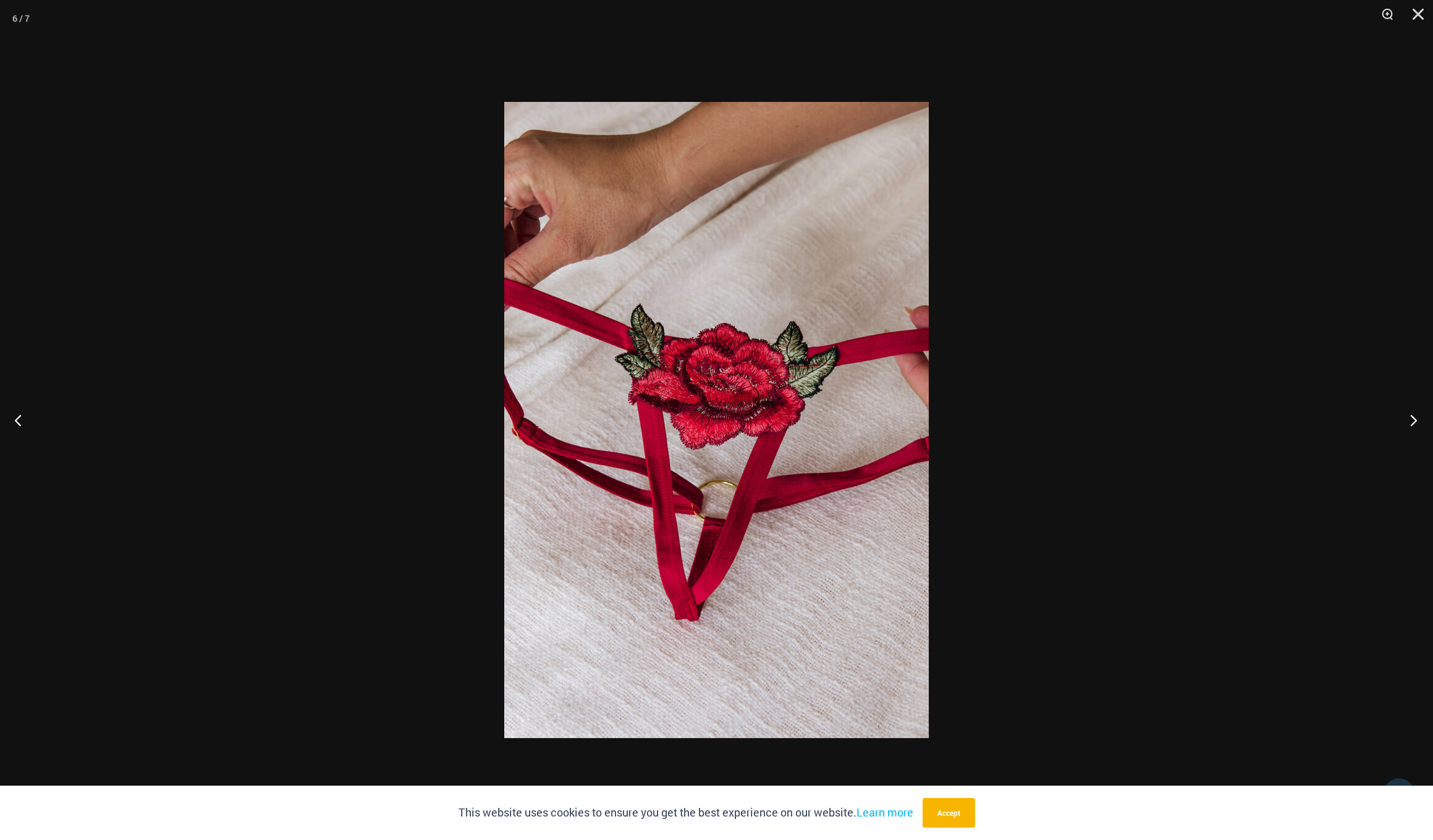
click at [1416, 422] on button "Next" at bounding box center [1410, 420] width 46 height 62
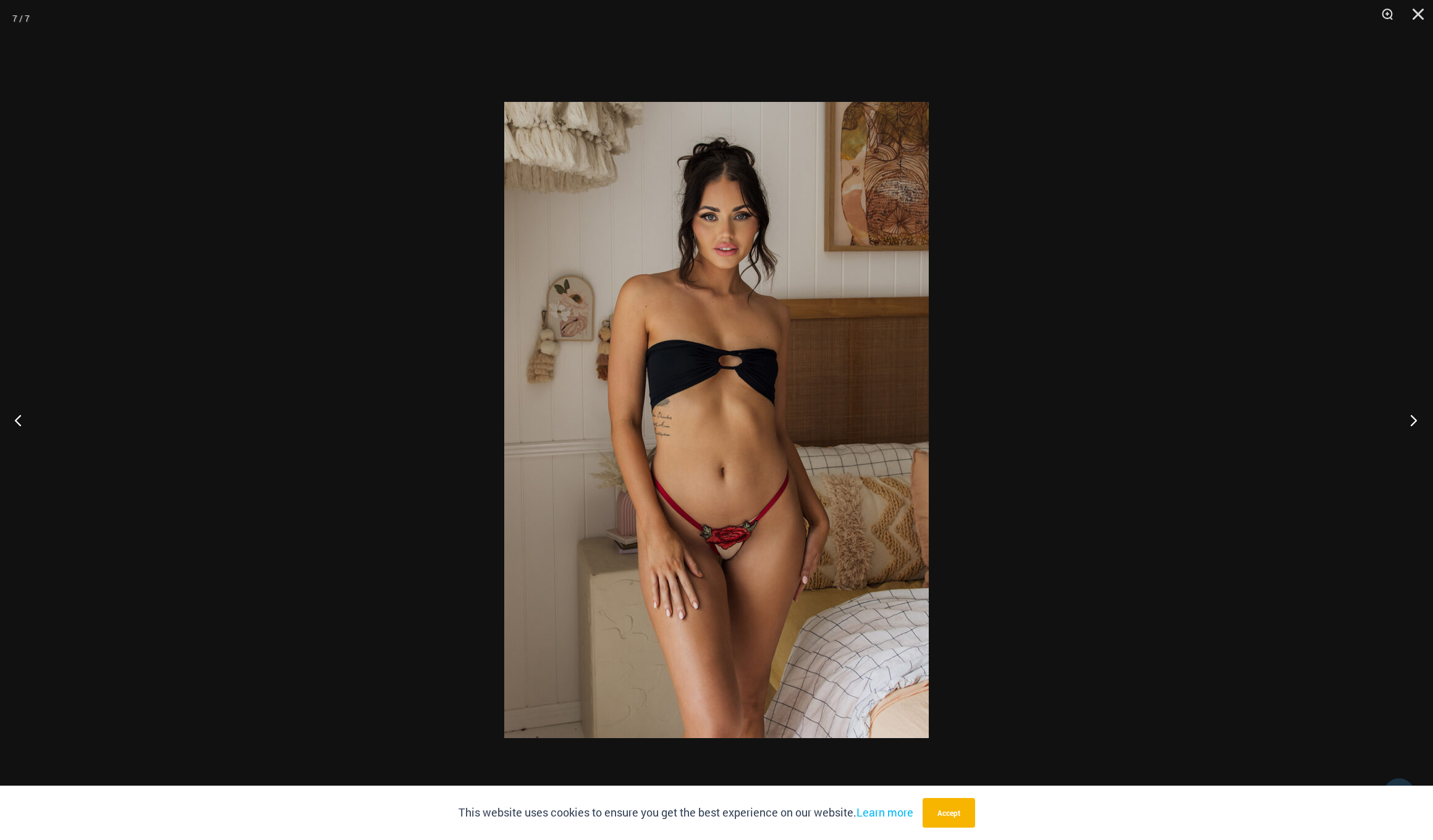
click at [1416, 422] on button "Next" at bounding box center [1410, 420] width 46 height 62
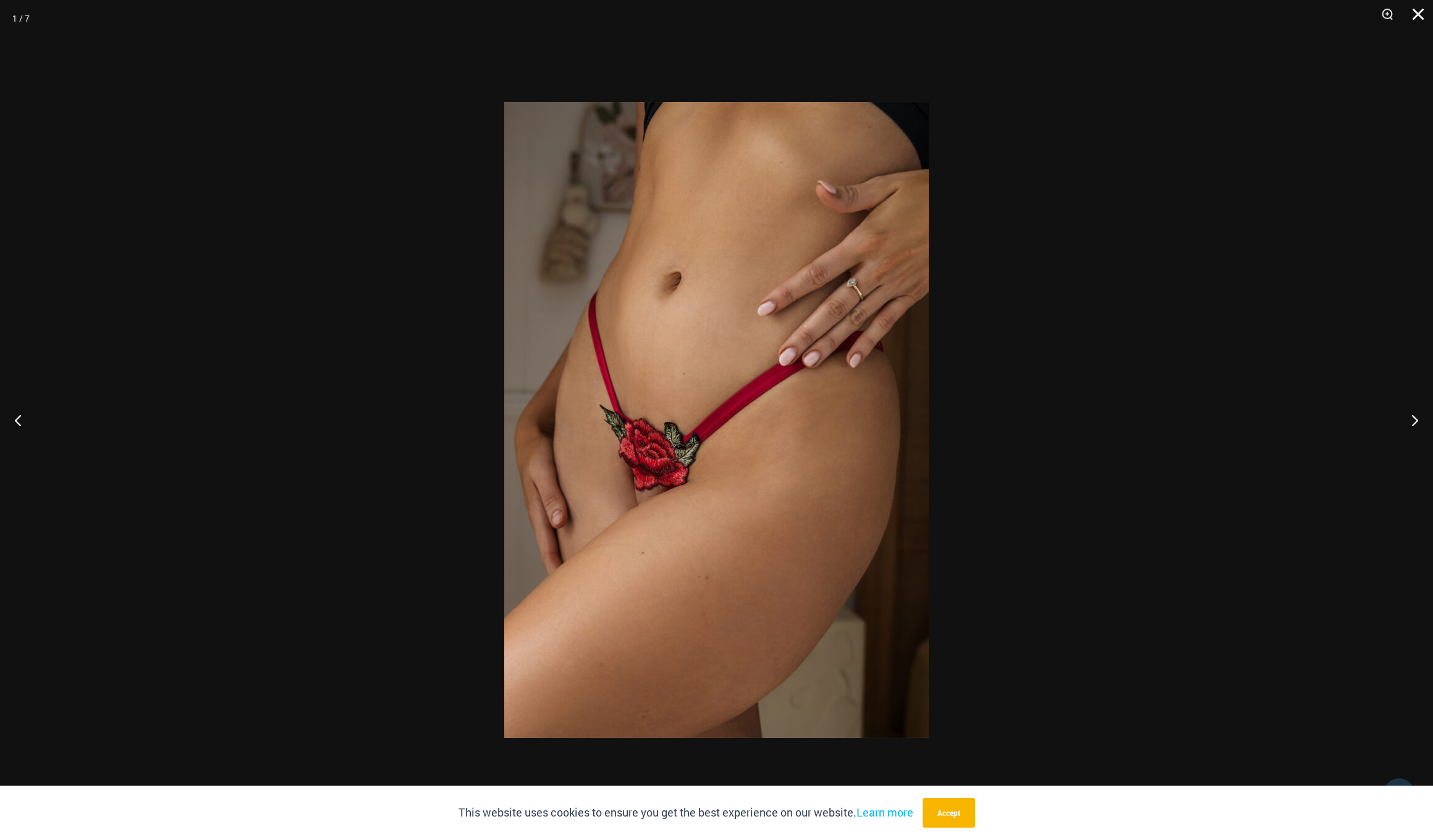
click at [1420, 17] on button "Close" at bounding box center [1414, 18] width 31 height 37
